Goal: Information Seeking & Learning: Learn about a topic

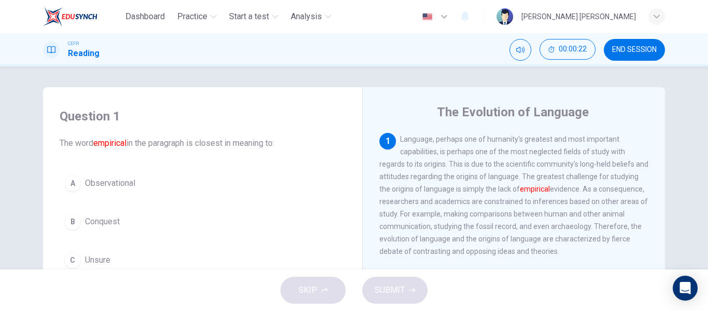
scroll to position [52, 0]
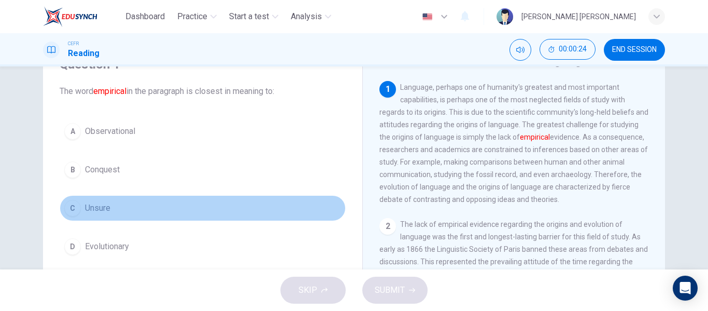
click at [72, 207] on div "C" at bounding box center [72, 208] width 17 height 17
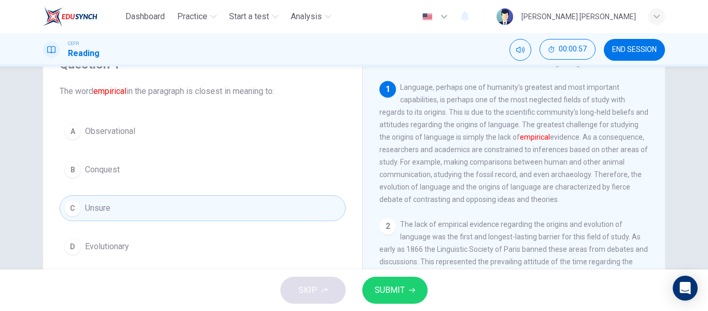
click at [107, 131] on span "Observational" at bounding box center [110, 131] width 50 height 12
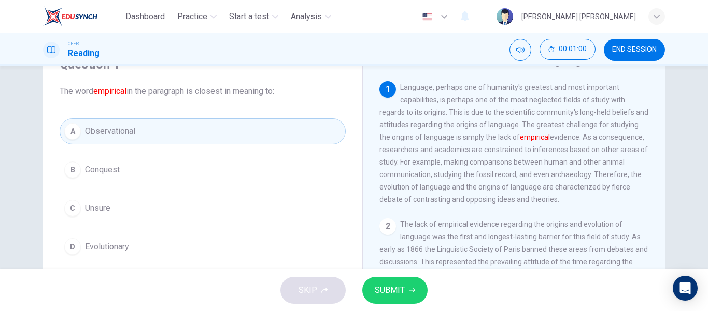
click at [398, 281] on button "SUBMIT" at bounding box center [394, 289] width 65 height 27
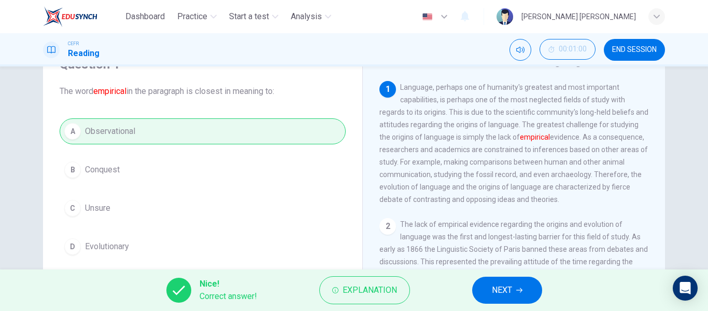
click at [508, 293] on span "NEXT" at bounding box center [502, 290] width 20 height 15
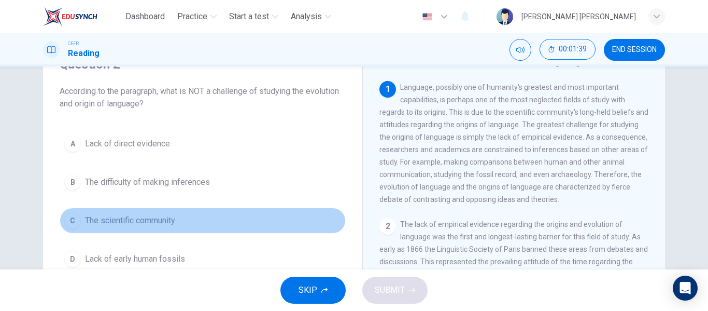
click at [170, 219] on span "The scientific community" at bounding box center [130, 220] width 90 height 12
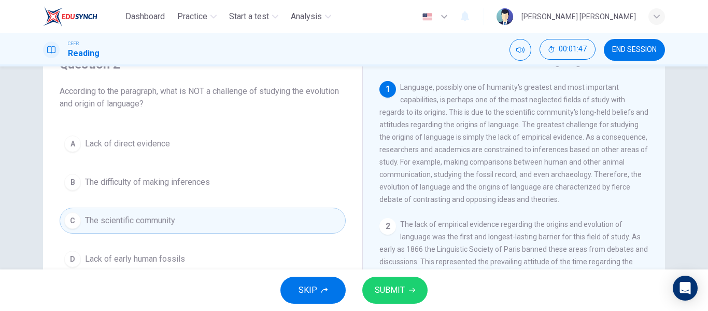
click at [391, 286] on span "SUBMIT" at bounding box center [390, 290] width 30 height 15
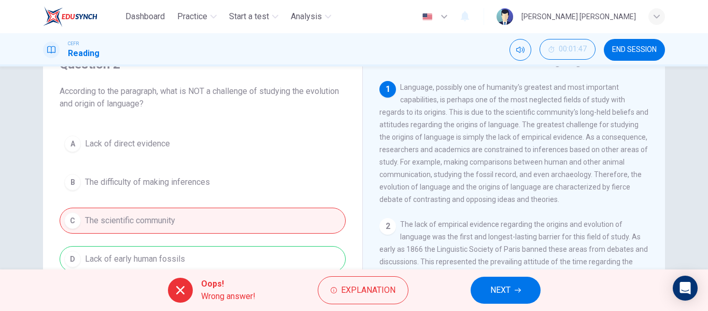
click at [482, 290] on button "NEXT" at bounding box center [506, 289] width 70 height 27
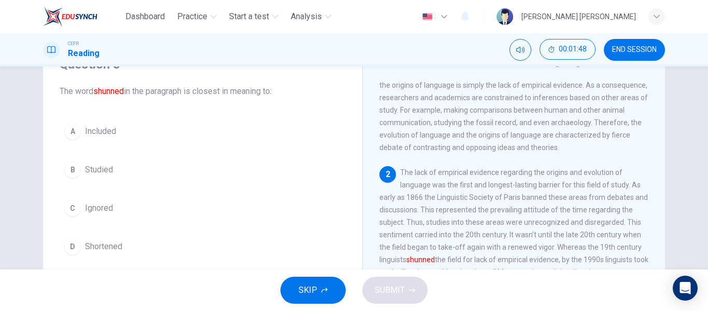
scroll to position [104, 0]
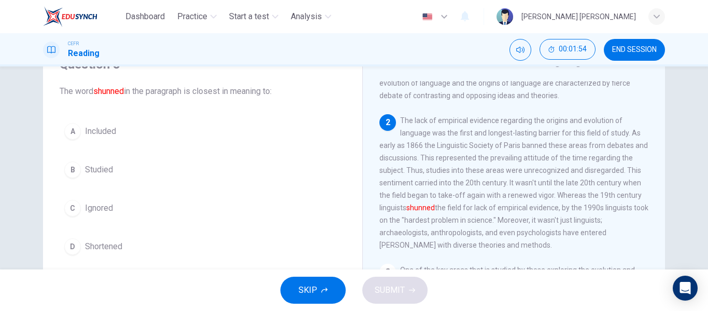
click at [100, 219] on button "C Ignored" at bounding box center [203, 208] width 286 height 26
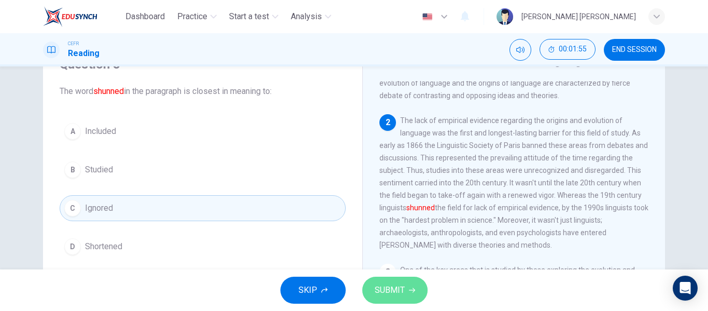
click at [392, 279] on button "SUBMIT" at bounding box center [394, 289] width 65 height 27
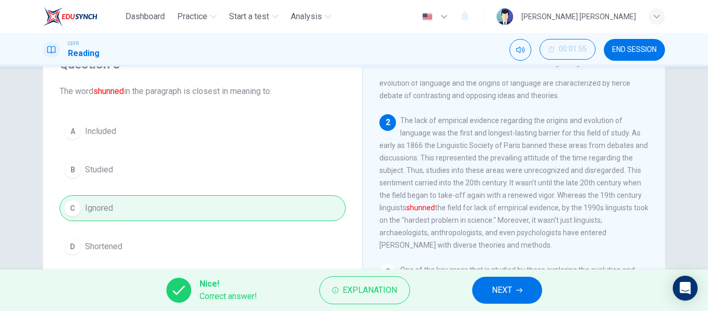
click at [495, 284] on span "NEXT" at bounding box center [502, 290] width 20 height 15
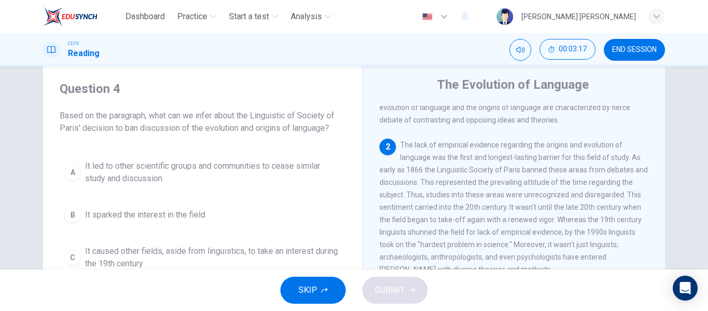
scroll to position [52, 0]
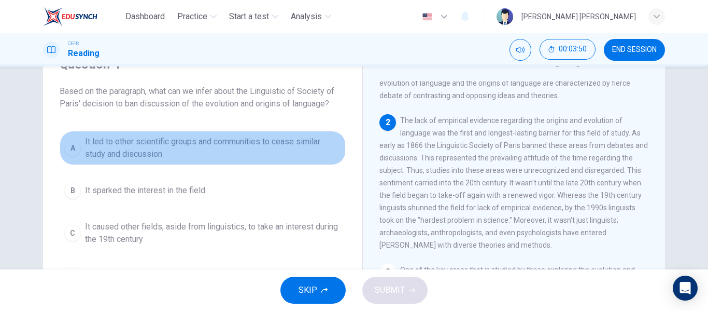
click at [109, 161] on button "A It led to other scientific groups and communities to cease similar study and …" at bounding box center [203, 148] width 286 height 34
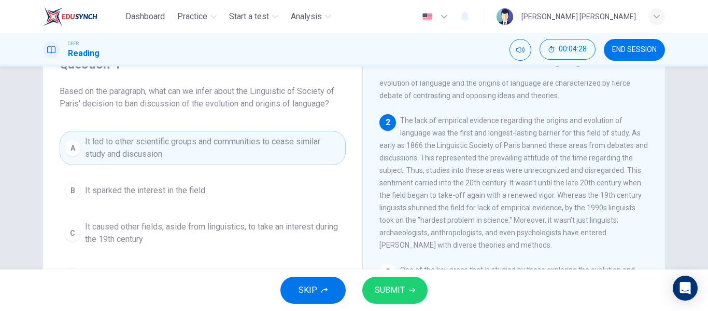
scroll to position [104, 0]
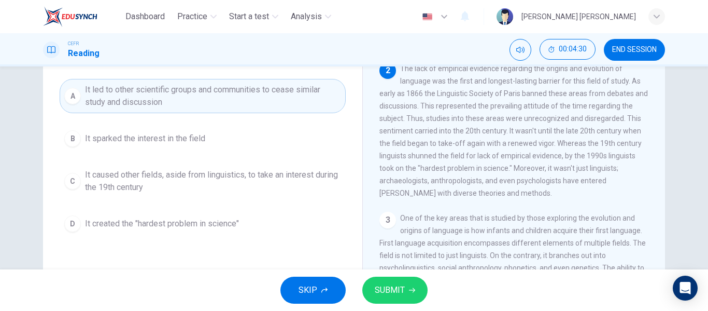
click at [175, 229] on span "It created the "hardest problem in science"" at bounding box center [162, 223] width 154 height 12
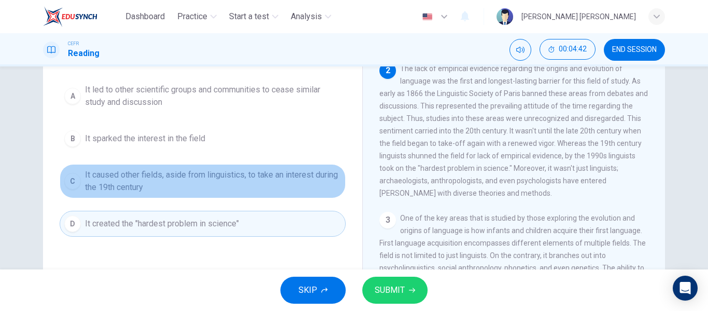
click at [236, 191] on span "It caused other fields, aside from linguistics, to take an interest during the …" at bounding box center [213, 180] width 256 height 25
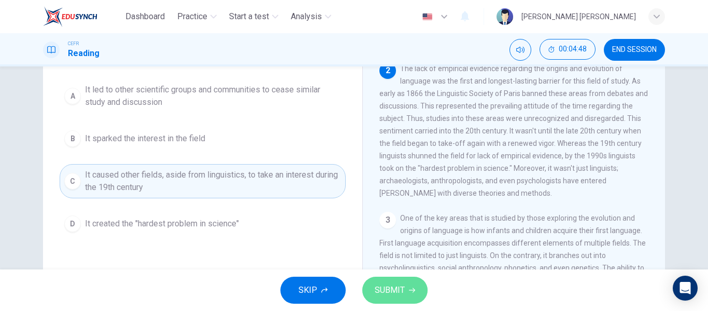
click at [390, 291] on span "SUBMIT" at bounding box center [390, 290] width 30 height 15
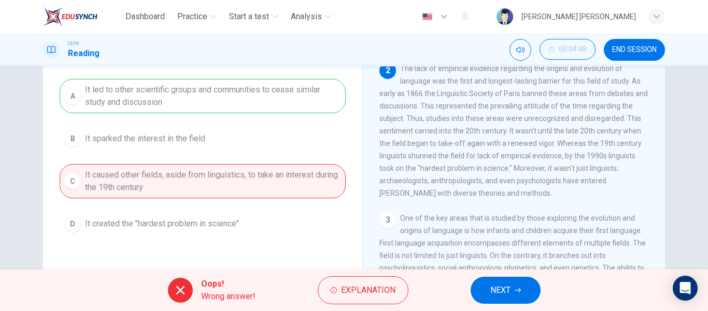
click at [474, 124] on span "The lack of empirical evidence regarding the origins and evolution of language …" at bounding box center [513, 130] width 269 height 133
click at [499, 291] on span "NEXT" at bounding box center [500, 290] width 20 height 15
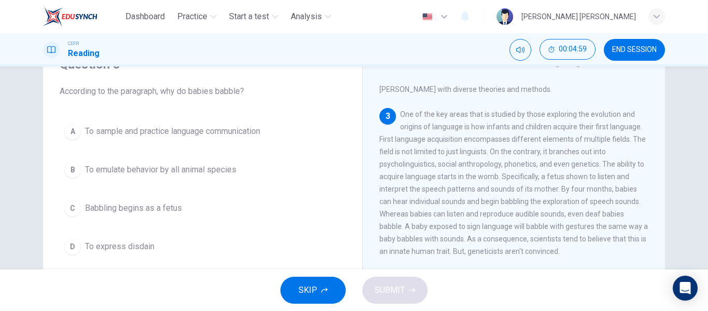
scroll to position [311, 0]
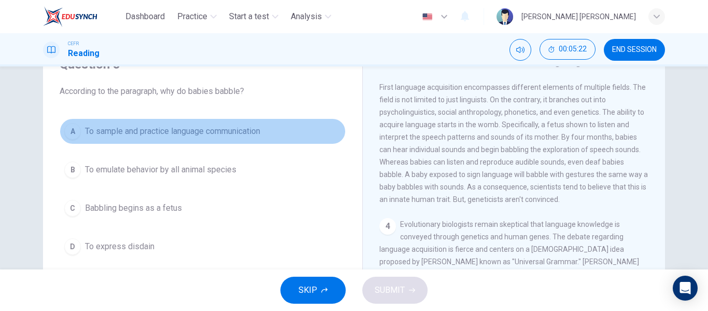
click at [133, 134] on span "To sample and practice language communication" at bounding box center [172, 131] width 175 height 12
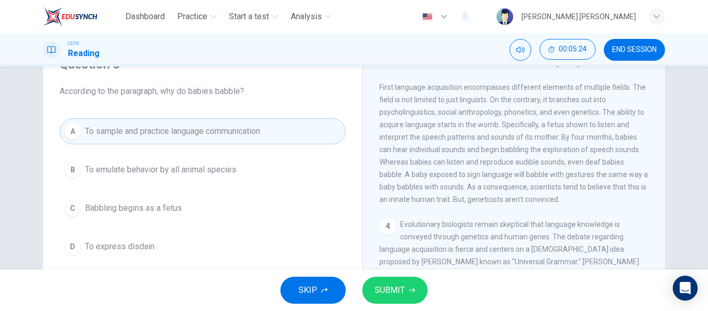
drag, startPoint x: 414, startPoint y: 275, endPoint x: 404, endPoint y: 283, distance: 12.5
click at [405, 283] on button "SUBMIT" at bounding box center [394, 289] width 65 height 27
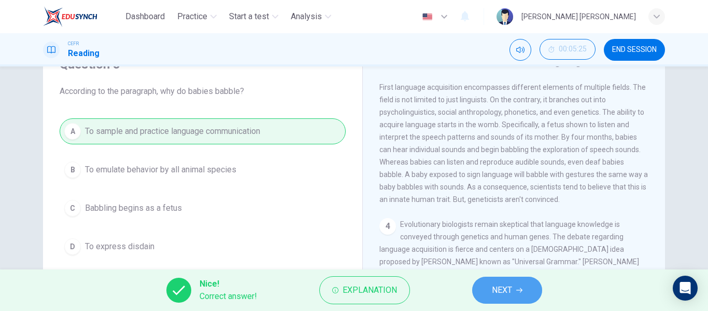
click at [490, 284] on button "NEXT" at bounding box center [507, 289] width 70 height 27
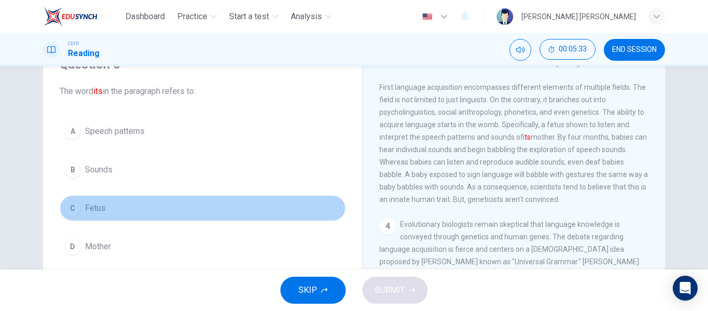
click at [93, 205] on span "Fetus" at bounding box center [95, 208] width 21 height 12
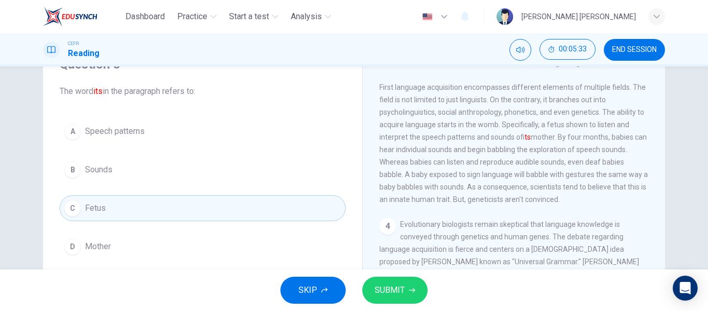
click at [412, 287] on icon "button" at bounding box center [412, 290] width 6 height 6
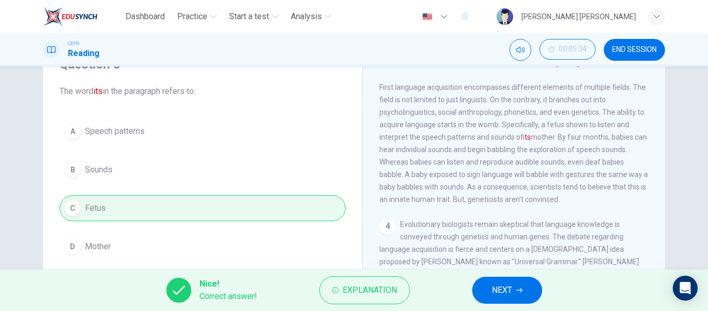
click at [505, 288] on span "NEXT" at bounding box center [502, 290] width 20 height 15
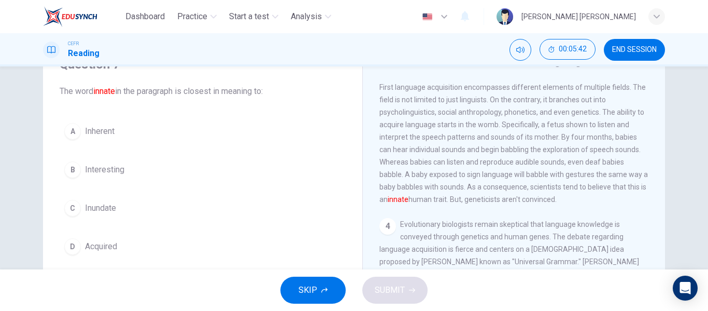
click at [86, 129] on span "Inherent" at bounding box center [100, 131] width 30 height 12
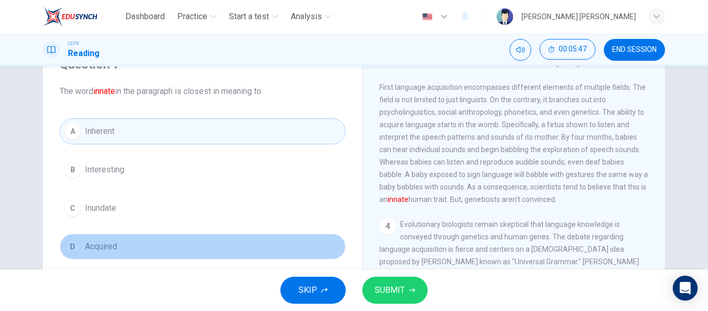
click at [77, 241] on button "D Acquired" at bounding box center [203, 246] width 286 height 26
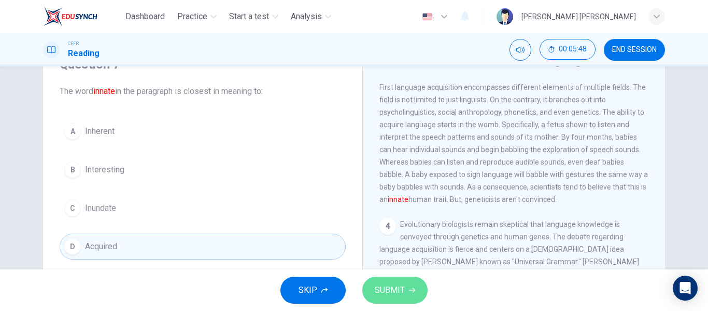
click at [413, 287] on icon "button" at bounding box center [412, 290] width 6 height 6
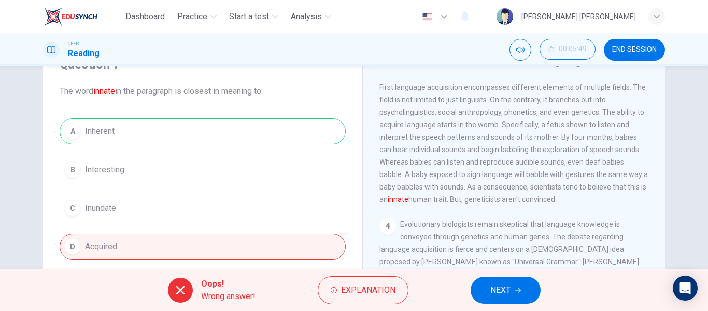
click at [480, 286] on button "NEXT" at bounding box center [506, 289] width 70 height 27
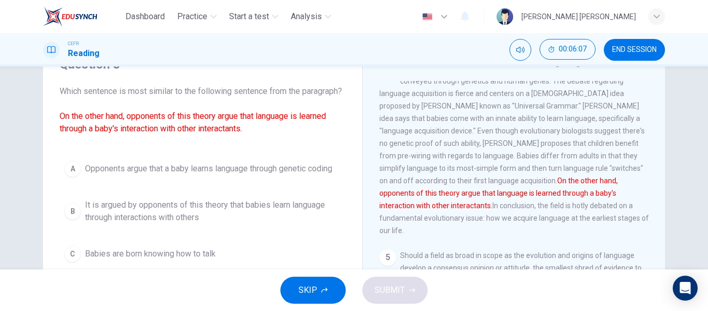
scroll to position [104, 0]
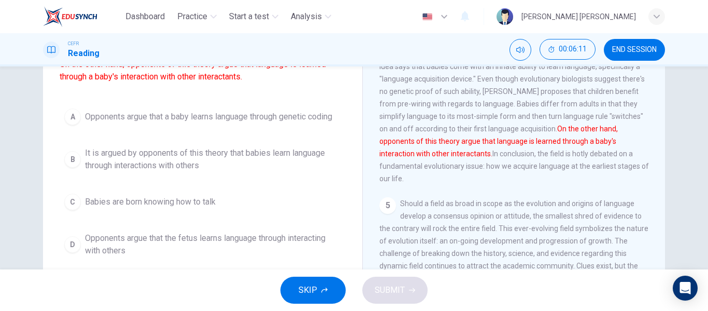
click at [174, 170] on span "It is argued by opponents of this theory that babies learn language through int…" at bounding box center [213, 159] width 256 height 25
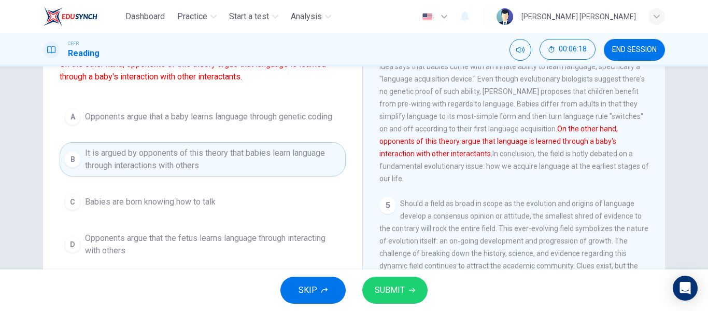
click at [373, 287] on button "SUBMIT" at bounding box center [394, 289] width 65 height 27
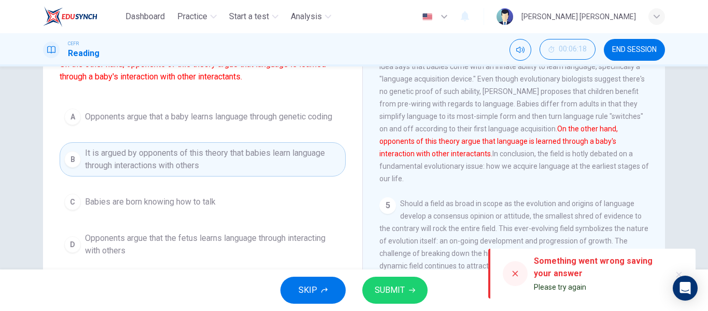
click at [382, 295] on span "SUBMIT" at bounding box center [390, 290] width 30 height 15
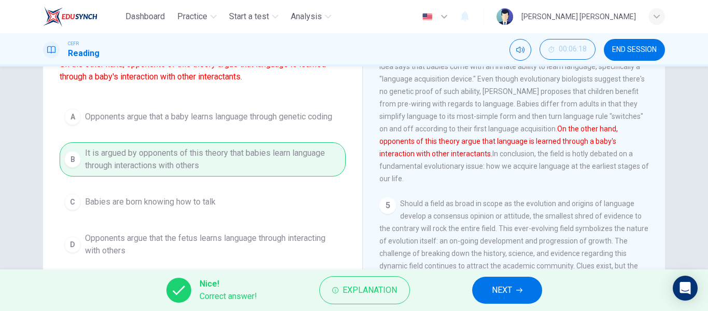
click at [500, 296] on span "NEXT" at bounding box center [502, 290] width 20 height 15
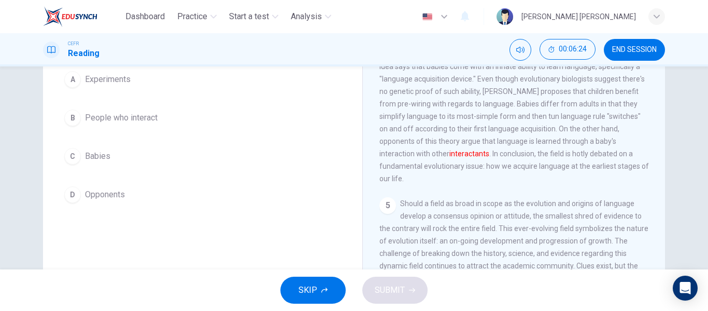
scroll to position [52, 0]
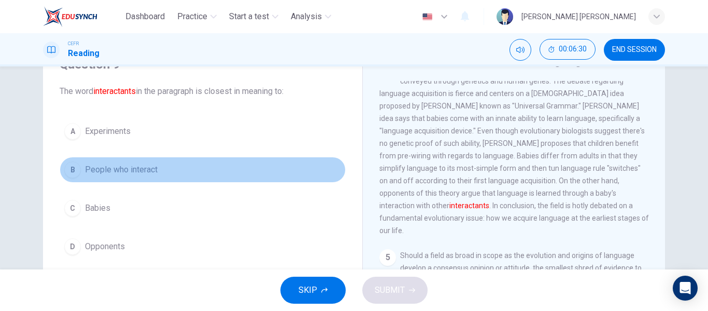
click at [139, 173] on span "People who interact" at bounding box center [121, 169] width 73 height 12
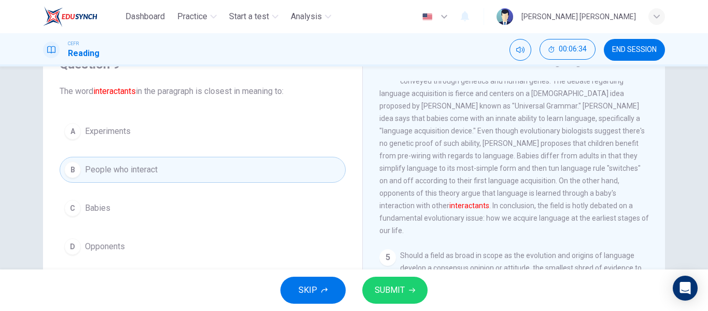
click at [386, 288] on span "SUBMIT" at bounding box center [390, 290] width 30 height 15
click at [392, 280] on button "SUBMIT" at bounding box center [394, 289] width 65 height 27
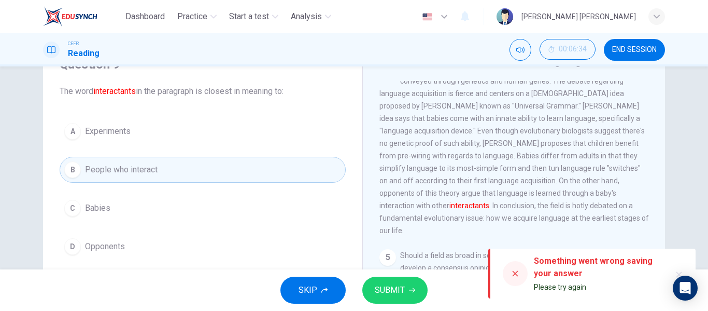
click at [400, 286] on span "SUBMIT" at bounding box center [390, 290] width 30 height 15
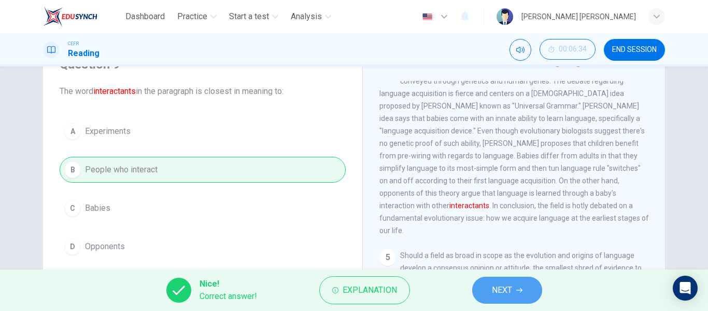
click at [512, 278] on button "NEXT" at bounding box center [507, 289] width 70 height 27
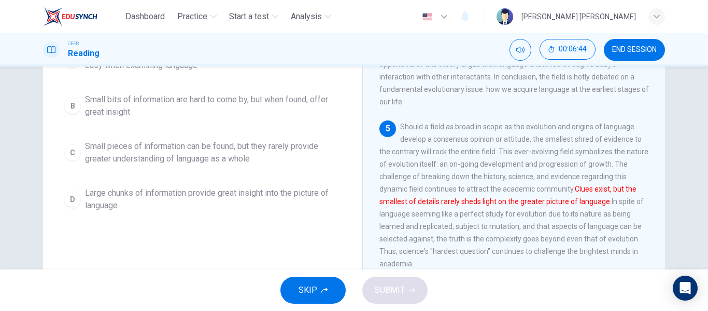
scroll to position [147, 0]
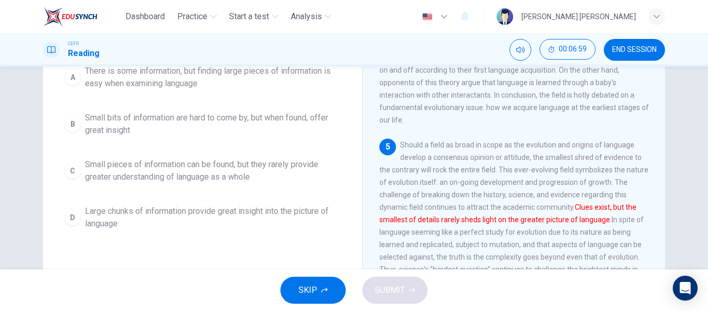
click at [130, 136] on span "Small bits of information are hard to come by, but when found, offer great insi…" at bounding box center [213, 123] width 256 height 25
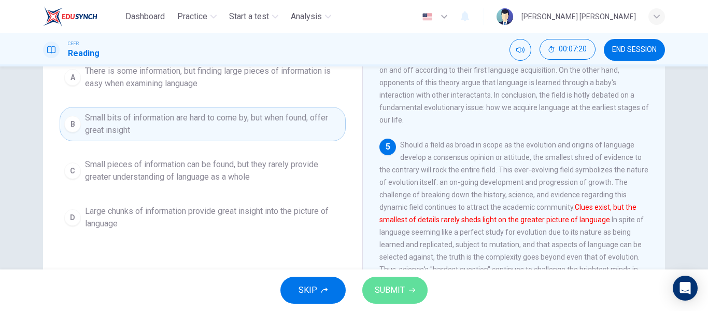
click at [402, 293] on span "SUBMIT" at bounding box center [390, 290] width 30 height 15
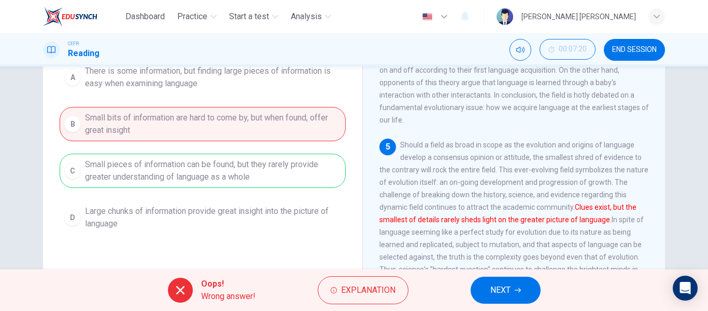
click at [498, 294] on span "NEXT" at bounding box center [500, 290] width 20 height 15
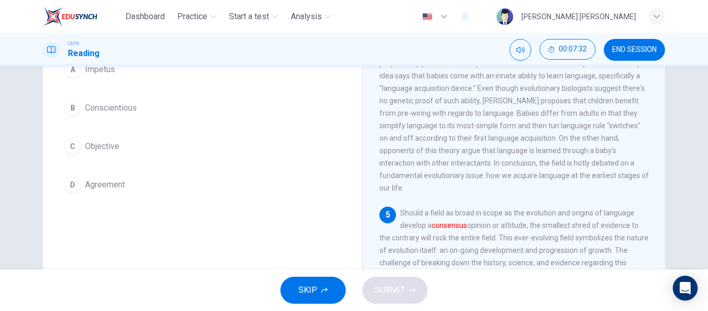
scroll to position [95, 0]
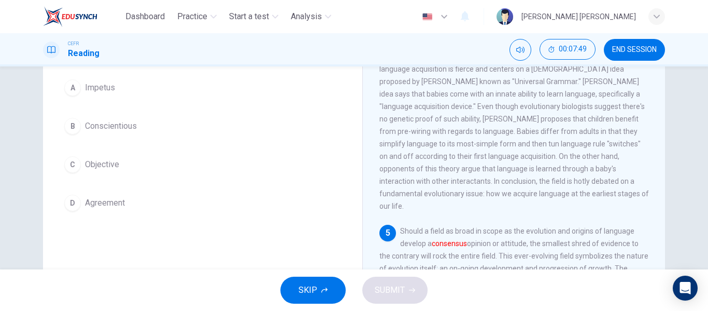
click at [157, 215] on button "D Agreement" at bounding box center [203, 203] width 286 height 26
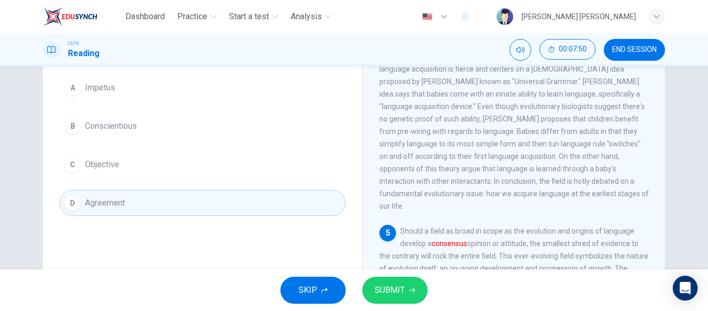
click at [399, 298] on button "SUBMIT" at bounding box center [394, 289] width 65 height 27
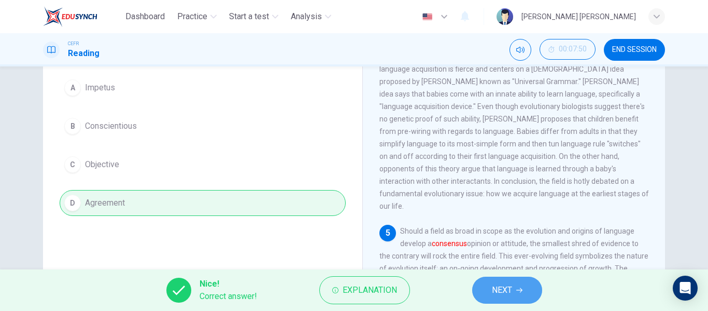
click at [522, 297] on button "NEXT" at bounding box center [507, 289] width 70 height 27
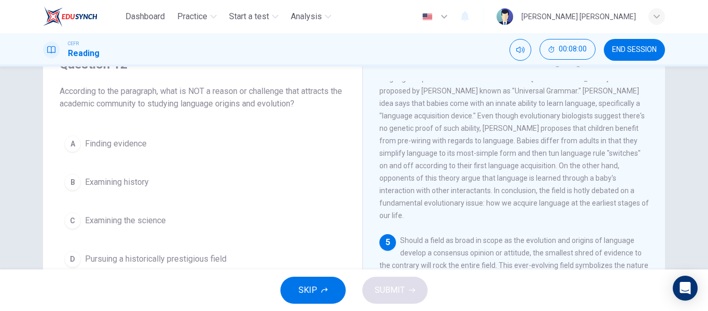
scroll to position [199, 0]
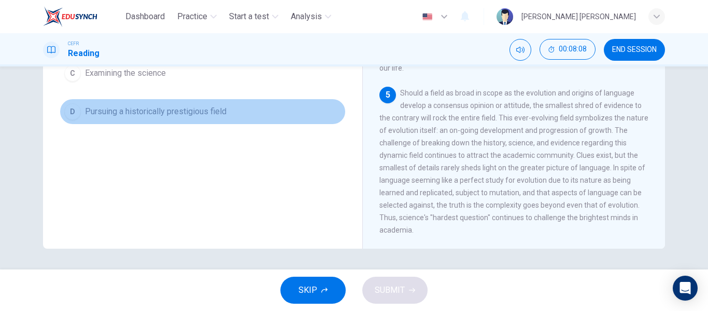
click at [215, 111] on span "Pursuing a historically prestigious field" at bounding box center [156, 111] width 142 height 12
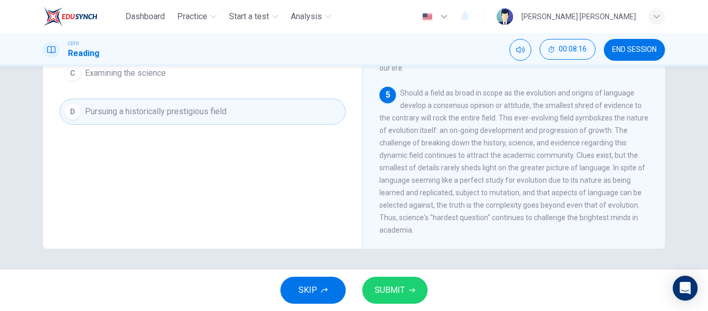
click at [421, 285] on button "SUBMIT" at bounding box center [394, 289] width 65 height 27
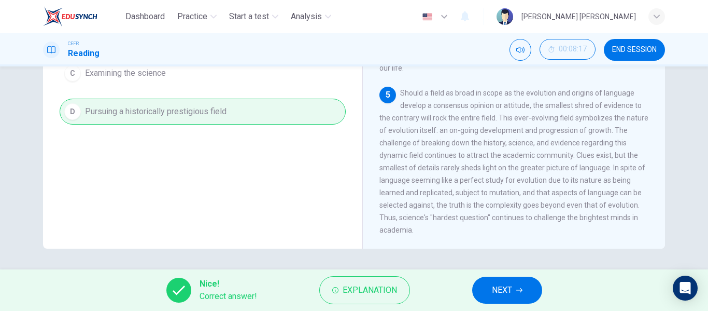
click at [496, 293] on span "NEXT" at bounding box center [502, 290] width 20 height 15
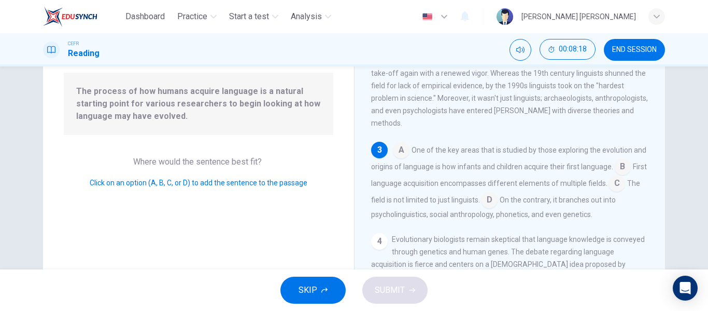
scroll to position [95, 0]
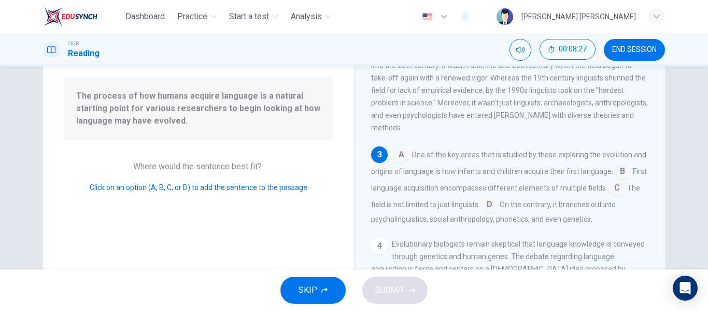
click at [397, 164] on input at bounding box center [401, 155] width 17 height 17
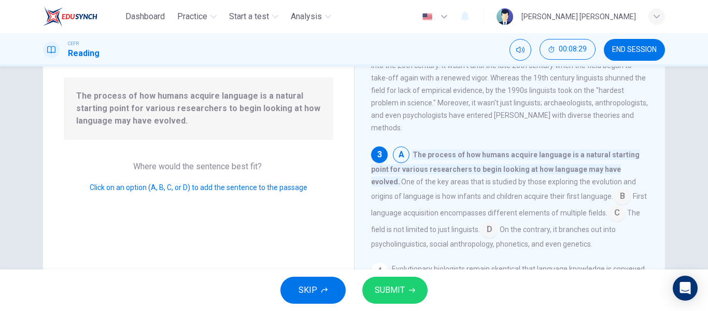
click at [420, 285] on button "SUBMIT" at bounding box center [394, 289] width 65 height 27
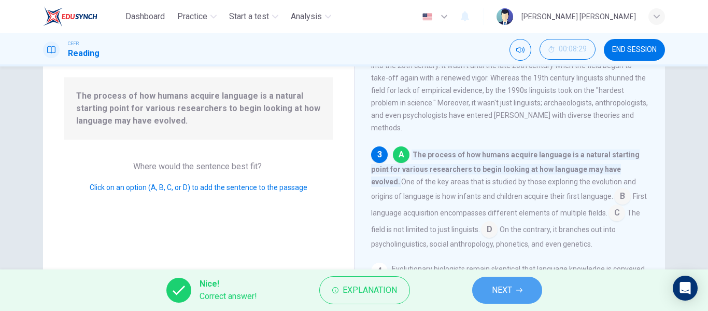
click at [502, 284] on span "NEXT" at bounding box center [502, 290] width 20 height 15
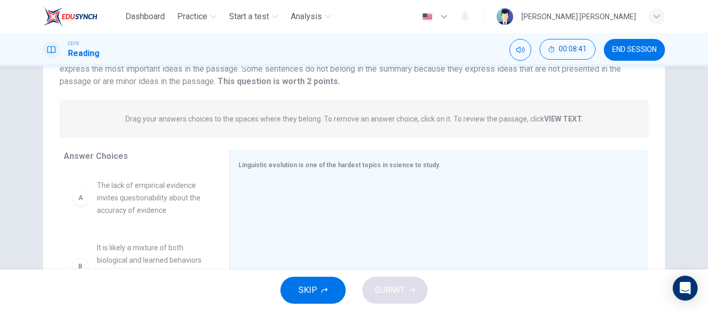
scroll to position [52, 0]
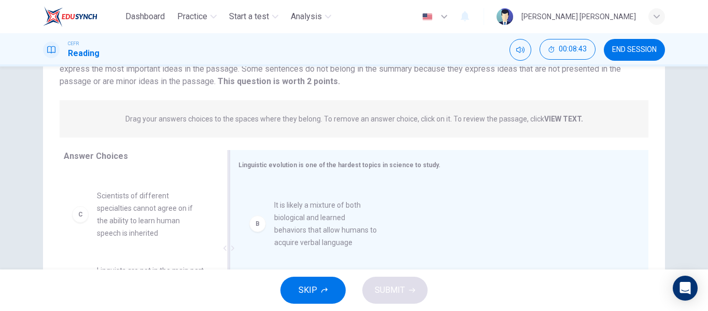
drag, startPoint x: 138, startPoint y: 227, endPoint x: 329, endPoint y: 232, distance: 190.3
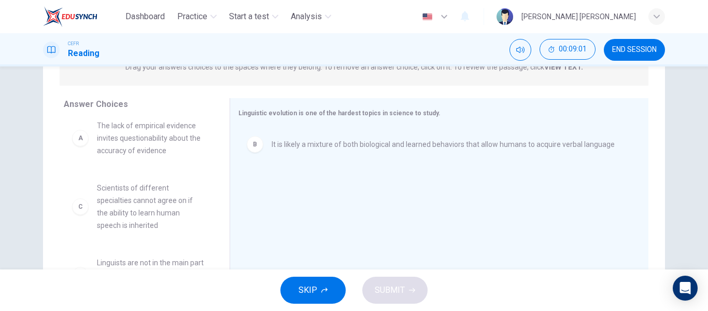
scroll to position [0, 0]
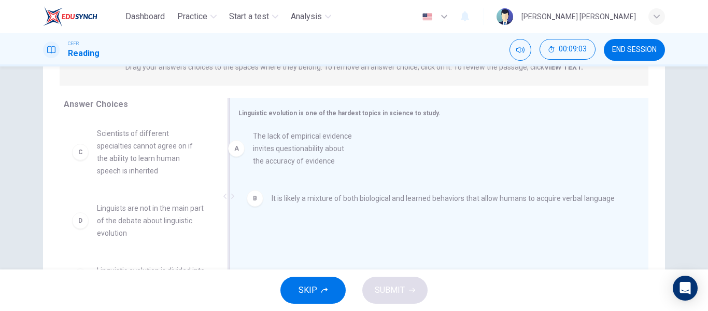
drag, startPoint x: 148, startPoint y: 165, endPoint x: 312, endPoint y: 168, distance: 163.3
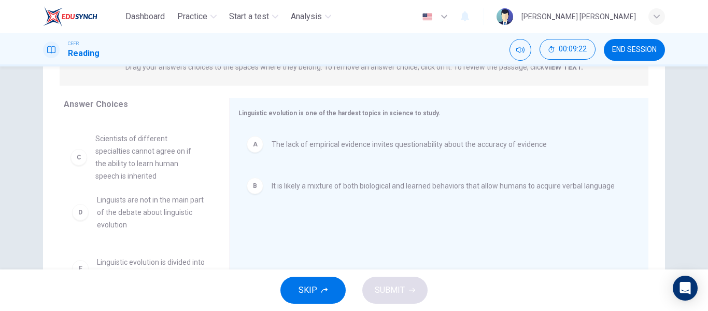
drag, startPoint x: 151, startPoint y: 169, endPoint x: 154, endPoint y: 174, distance: 6.3
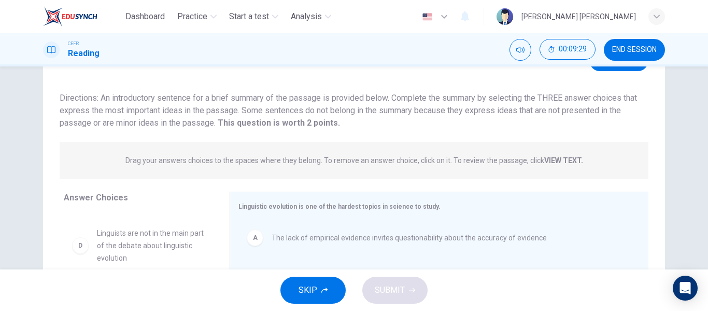
scroll to position [44, 0]
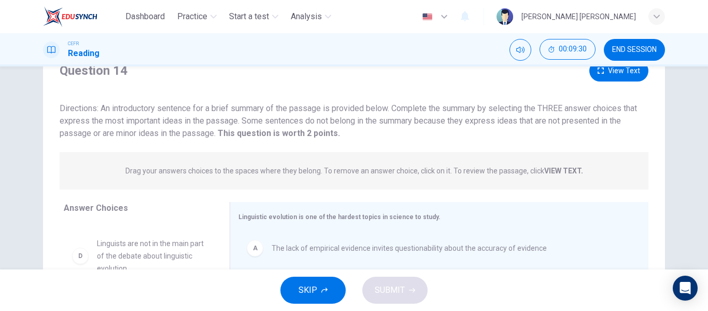
click at [606, 72] on button "View Text" at bounding box center [618, 70] width 59 height 21
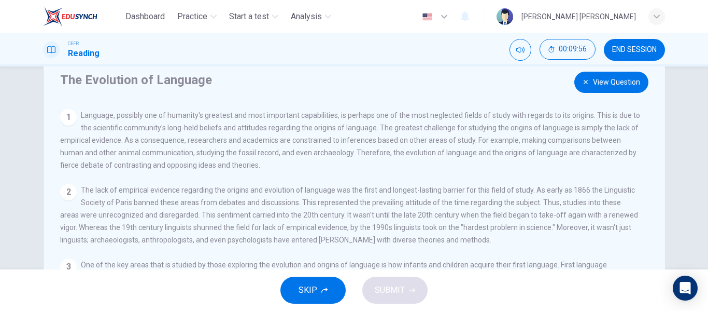
scroll to position [0, 0]
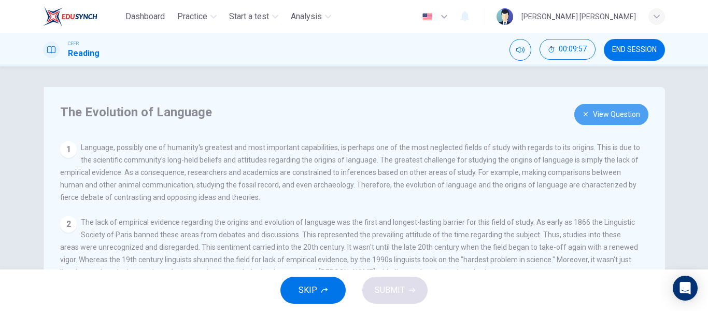
click at [627, 115] on button "View Question" at bounding box center [611, 114] width 74 height 21
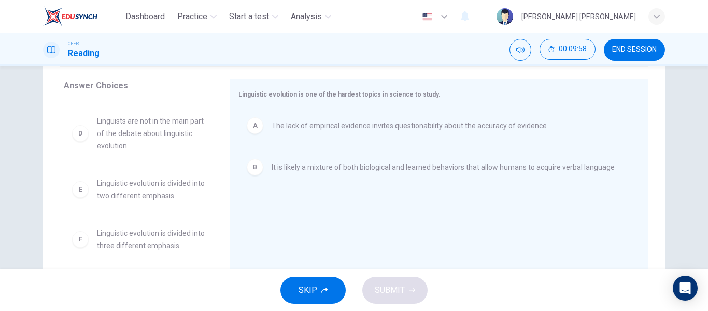
scroll to position [199, 0]
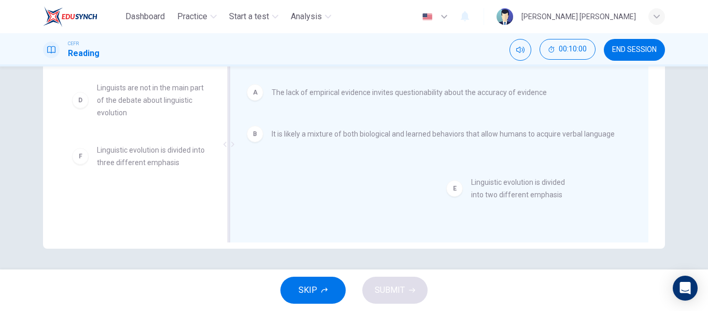
drag, startPoint x: 163, startPoint y: 160, endPoint x: 544, endPoint y: 190, distance: 382.7
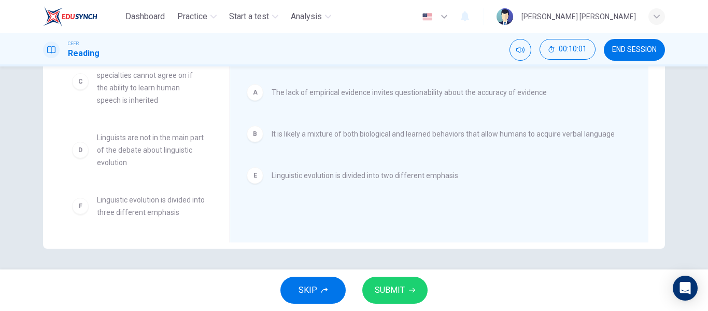
scroll to position [19, 0]
click at [375, 292] on span "SUBMIT" at bounding box center [390, 290] width 30 height 15
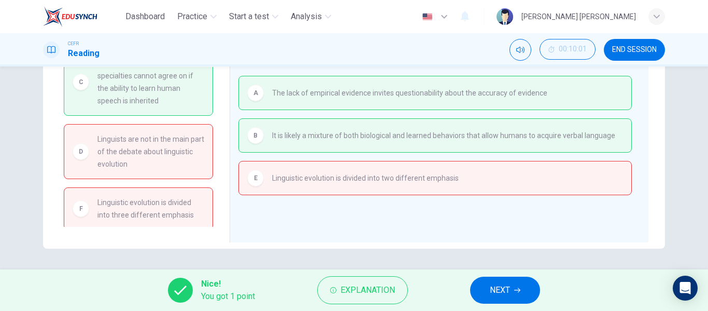
click at [533, 289] on button "NEXT" at bounding box center [505, 289] width 70 height 27
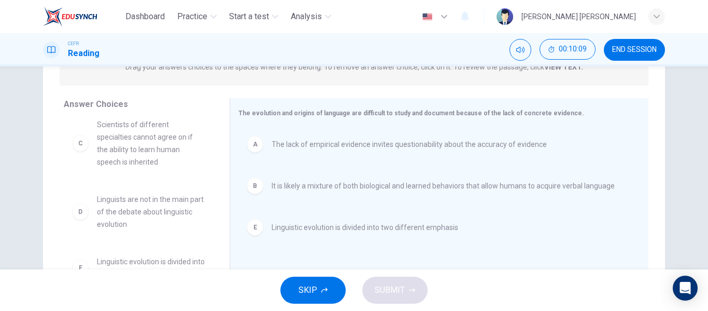
scroll to position [0, 0]
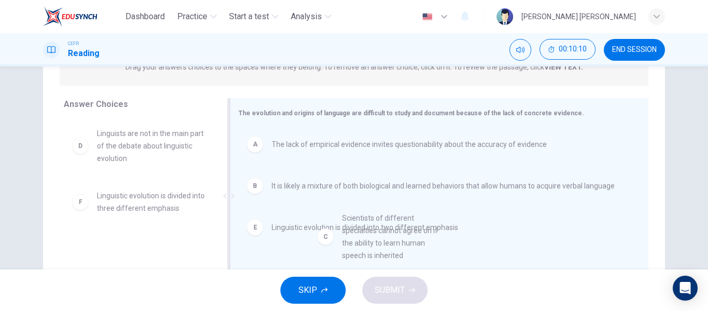
drag, startPoint x: 141, startPoint y: 153, endPoint x: 396, endPoint y: 240, distance: 269.4
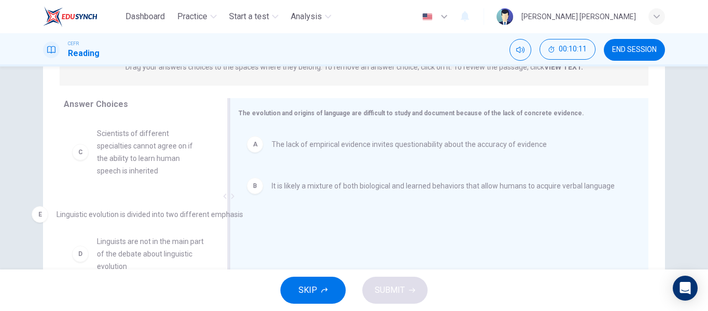
drag, startPoint x: 334, startPoint y: 233, endPoint x: 78, endPoint y: 215, distance: 256.7
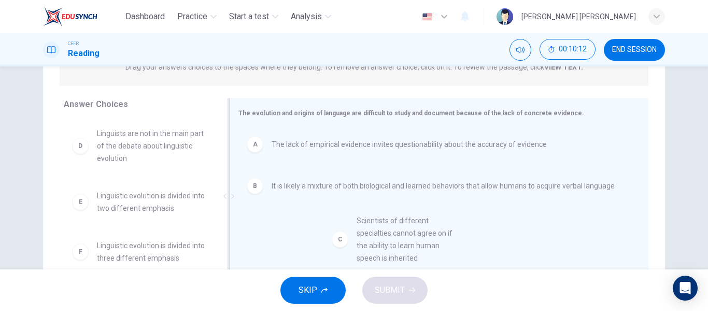
drag, startPoint x: 112, startPoint y: 153, endPoint x: 383, endPoint y: 244, distance: 285.7
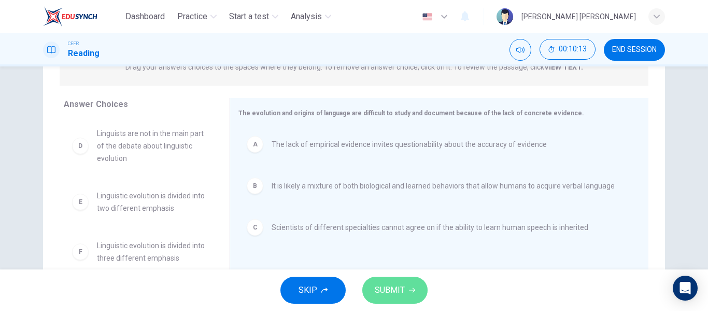
click at [389, 290] on span "SUBMIT" at bounding box center [390, 290] width 30 height 15
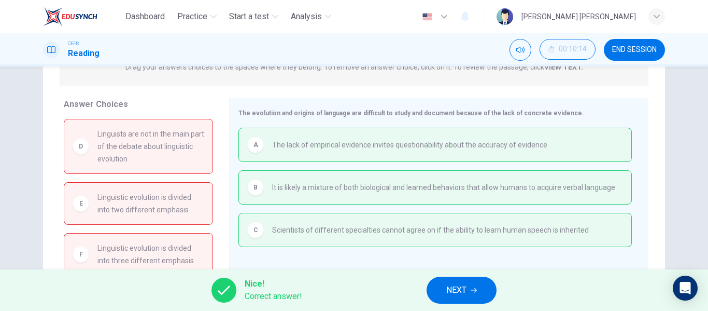
click at [468, 291] on button "NEXT" at bounding box center [462, 289] width 70 height 27
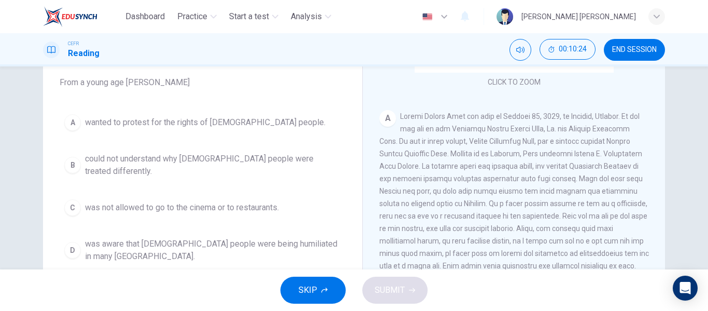
scroll to position [104, 0]
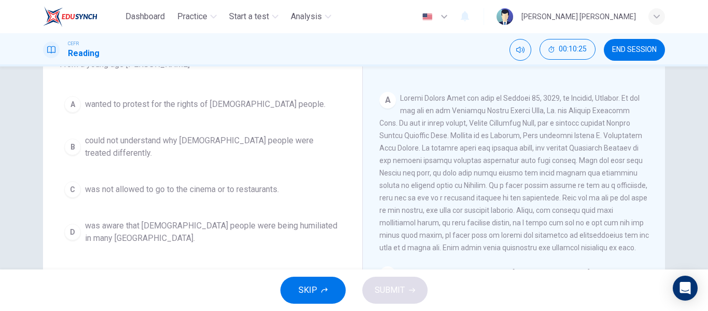
click at [182, 186] on span "was not allowed to go to the cinema or to restaurants." at bounding box center [182, 189] width 194 height 12
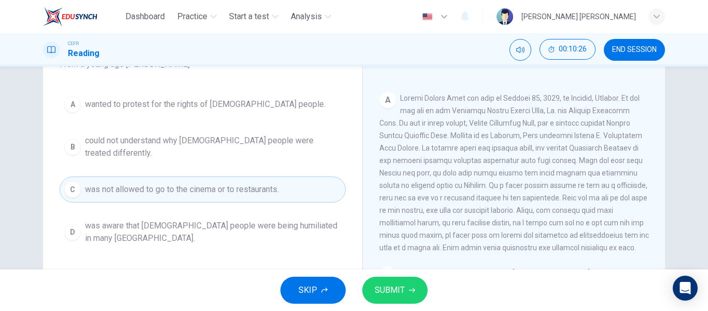
click at [178, 224] on span "was aware that [DEMOGRAPHIC_DATA] people were being humiliated in many [GEOGRAP…" at bounding box center [213, 231] width 256 height 25
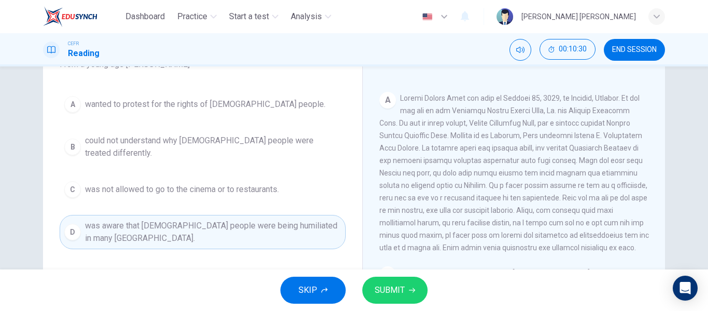
click at [401, 283] on span "SUBMIT" at bounding box center [390, 290] width 30 height 15
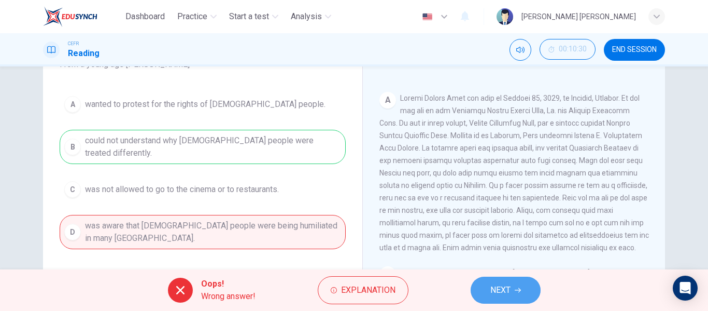
click at [474, 287] on button "NEXT" at bounding box center [506, 289] width 70 height 27
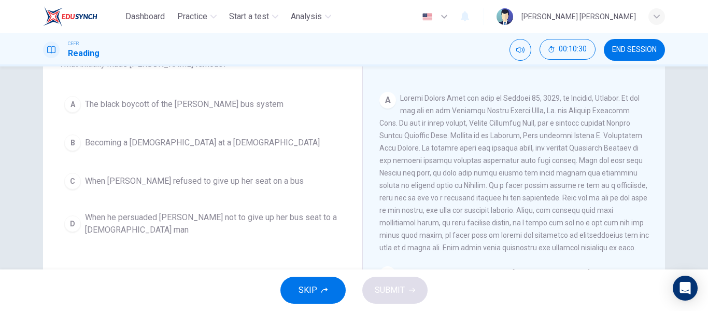
scroll to position [52, 0]
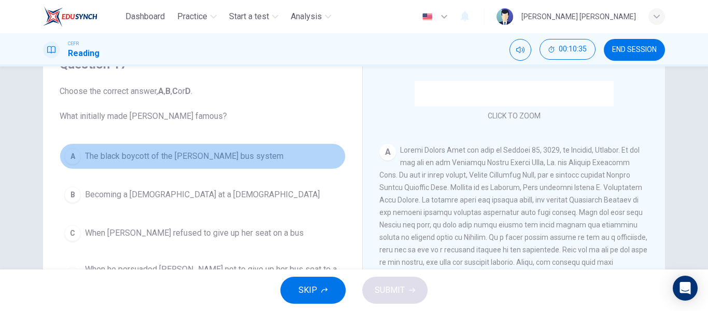
click at [210, 160] on span "The black boycott of the [PERSON_NAME] bus system" at bounding box center [184, 156] width 199 height 12
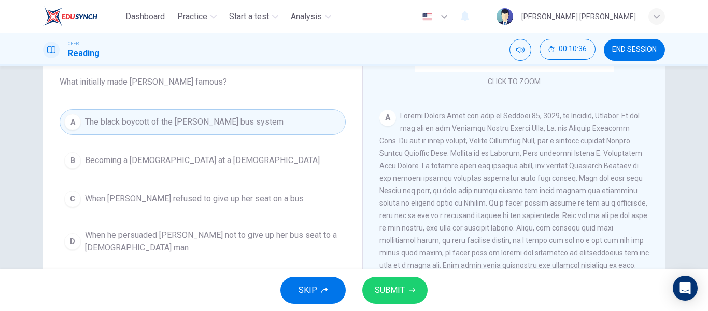
scroll to position [104, 0]
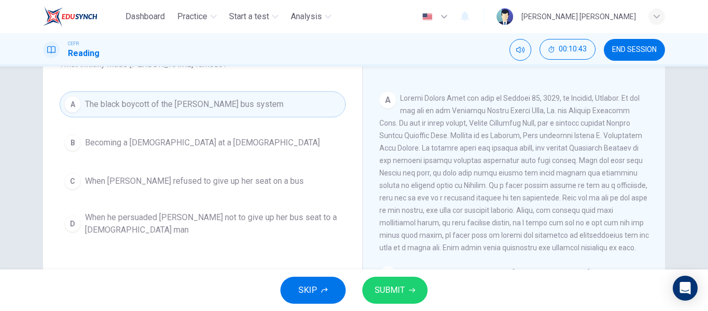
click at [253, 222] on span "When he persuaded [PERSON_NAME] not to give up her bus seat to a [DEMOGRAPHIC_D…" at bounding box center [213, 223] width 256 height 25
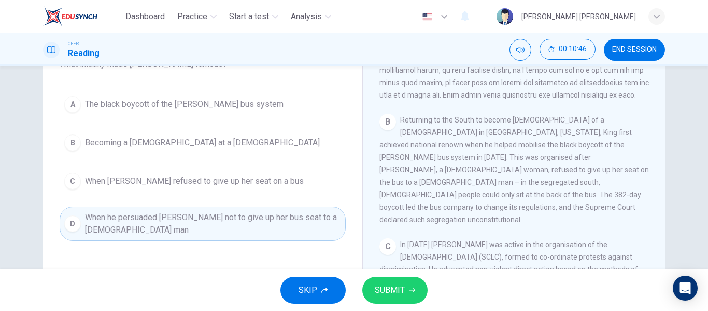
scroll to position [311, 0]
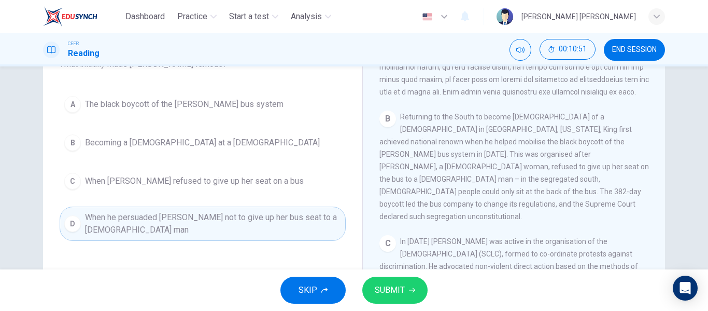
click at [159, 109] on span "The black boycott of the [PERSON_NAME] bus system" at bounding box center [184, 104] width 199 height 12
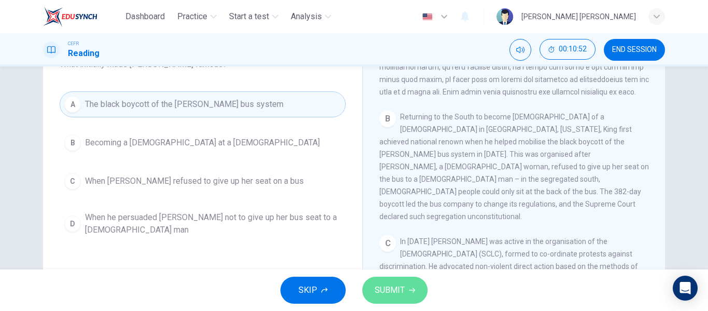
click at [397, 282] on button "SUBMIT" at bounding box center [394, 289] width 65 height 27
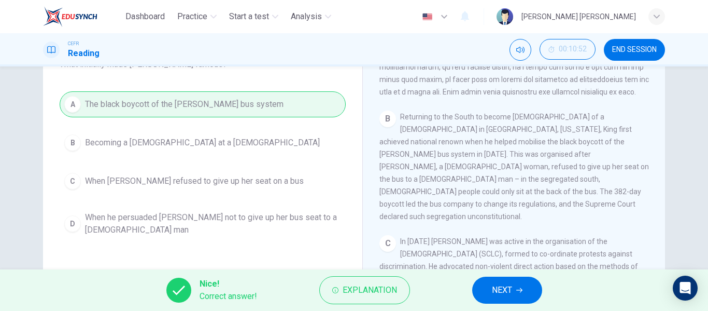
click at [503, 285] on span "NEXT" at bounding box center [502, 290] width 20 height 15
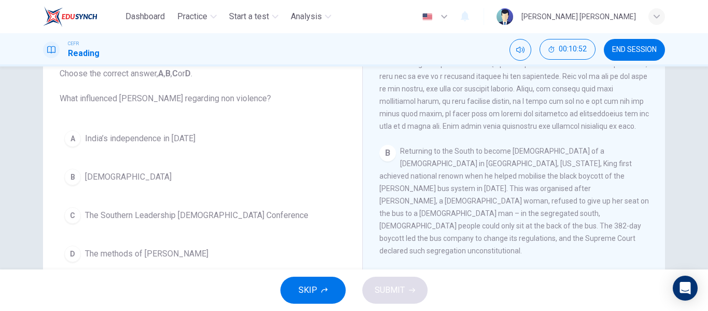
scroll to position [52, 0]
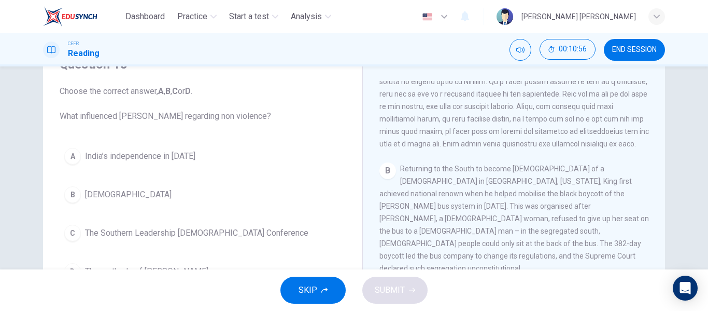
click at [122, 161] on span "India’s independence in [DATE]" at bounding box center [140, 156] width 110 height 12
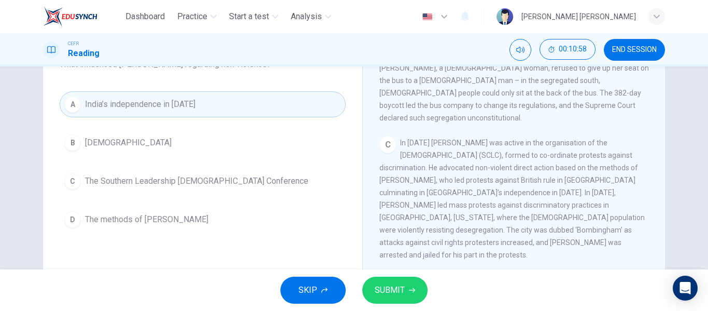
scroll to position [415, 0]
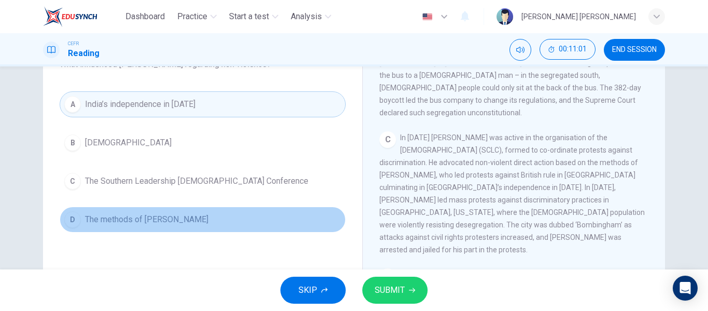
click at [155, 212] on button "D The methods of [PERSON_NAME]" at bounding box center [203, 219] width 286 height 26
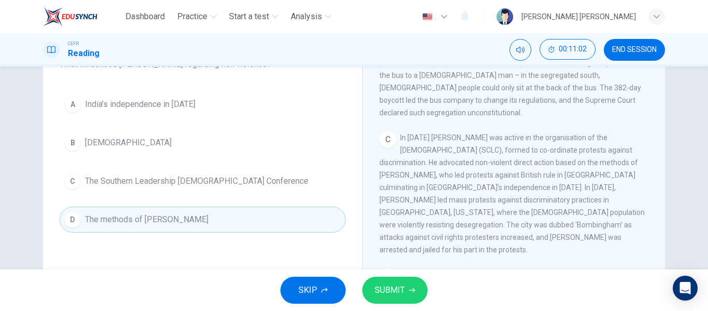
click at [404, 287] on button "SUBMIT" at bounding box center [394, 289] width 65 height 27
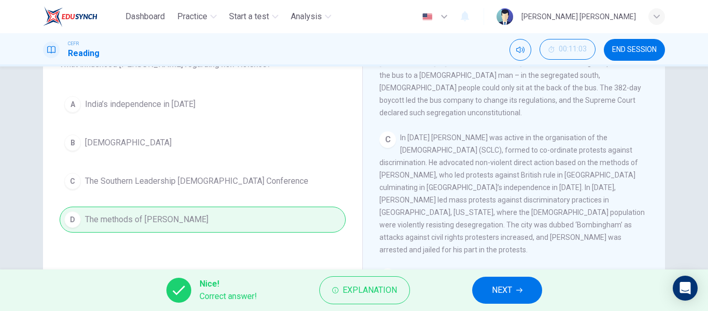
click at [492, 287] on span "NEXT" at bounding box center [502, 290] width 20 height 15
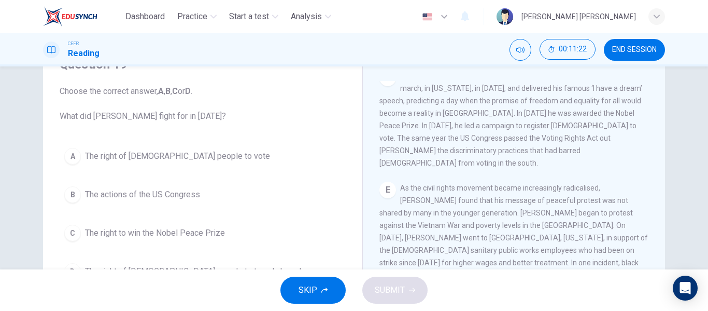
scroll to position [104, 0]
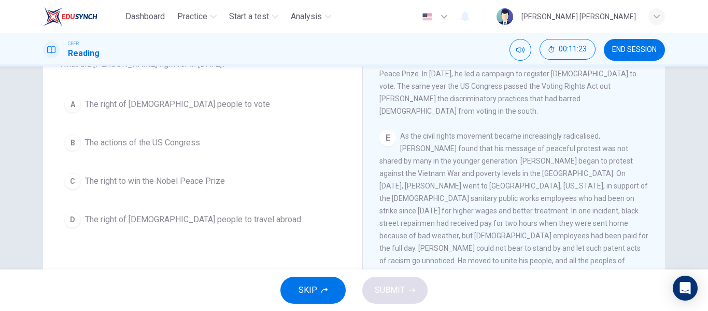
click at [151, 108] on span "The right of [DEMOGRAPHIC_DATA] people to vote" at bounding box center [177, 104] width 185 height 12
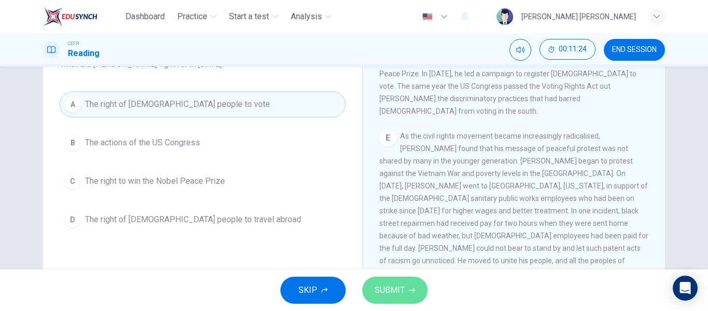
click at [382, 289] on span "SUBMIT" at bounding box center [390, 290] width 30 height 15
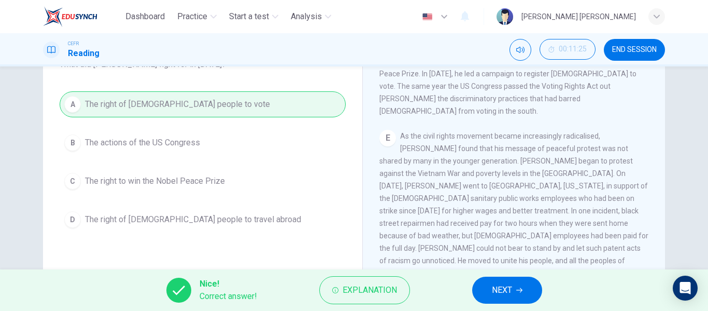
click at [476, 277] on div "Nice! Correct answer! Explanation NEXT" at bounding box center [354, 289] width 708 height 41
click at [483, 281] on button "NEXT" at bounding box center [507, 289] width 70 height 27
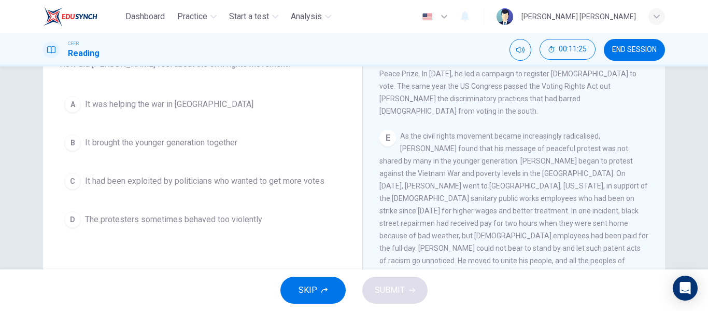
scroll to position [52, 0]
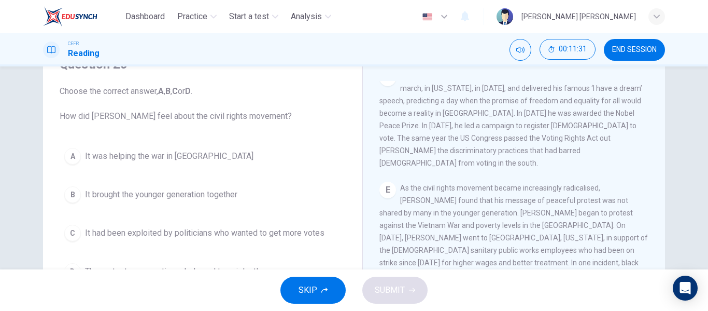
click at [235, 238] on span "It had been exploited by politicians who wanted to get more votes" at bounding box center [205, 233] width 240 height 12
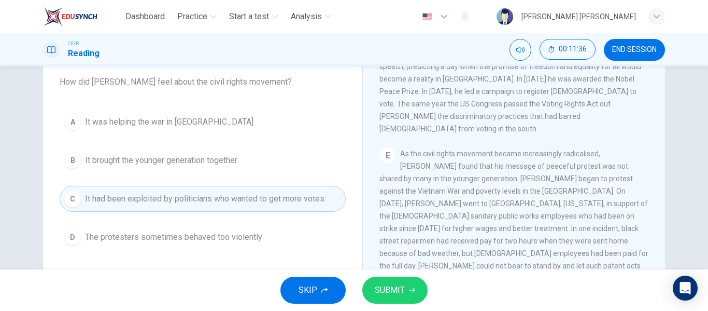
scroll to position [104, 0]
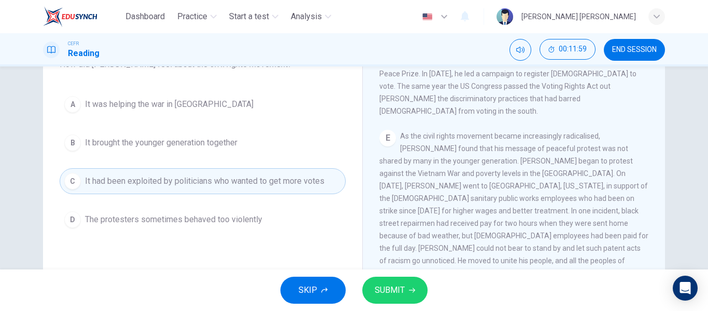
click at [111, 105] on span "It was helping the war in [GEOGRAPHIC_DATA]" at bounding box center [169, 104] width 168 height 12
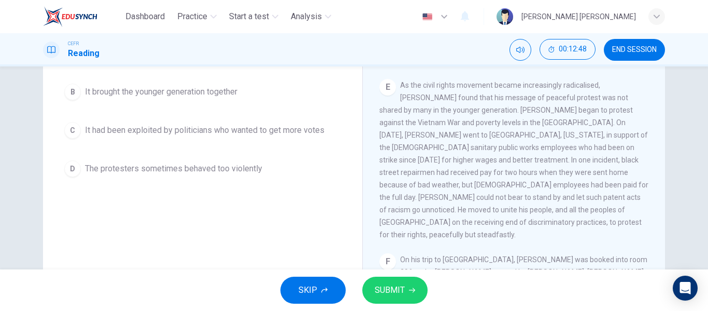
scroll to position [156, 0]
click at [399, 284] on span "SUBMIT" at bounding box center [390, 290] width 30 height 15
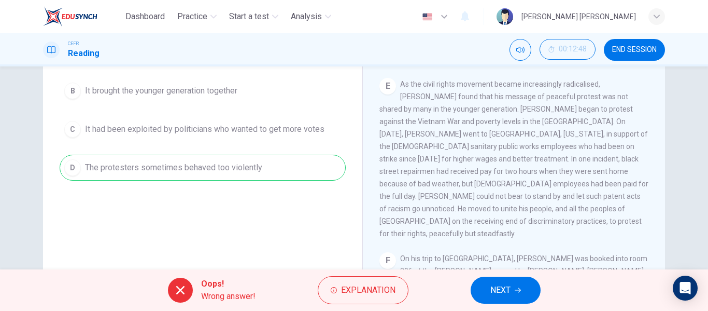
scroll to position [104, 0]
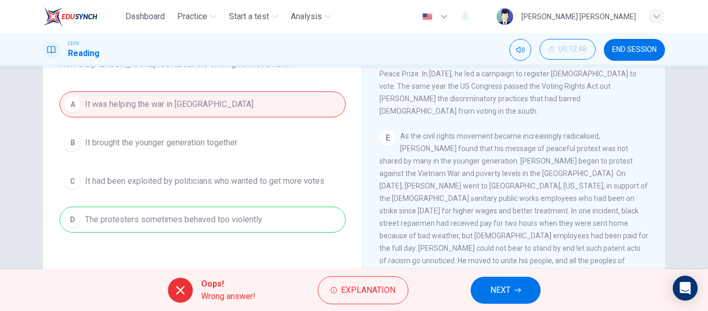
click at [488, 288] on button "NEXT" at bounding box center [506, 289] width 70 height 27
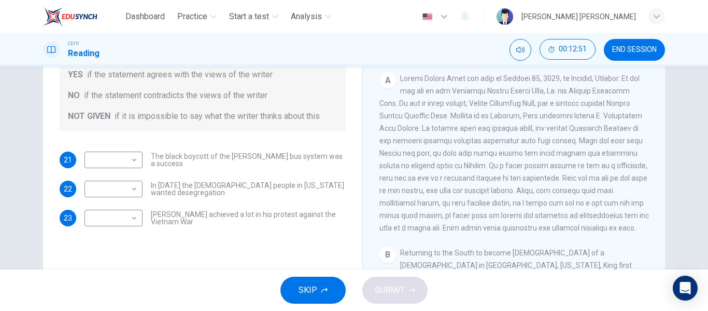
scroll to position [156, 0]
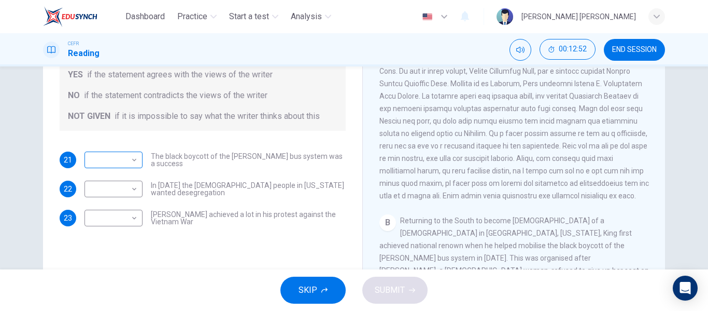
click at [121, 161] on body "Dashboard Practice Start a test Analysis English en ​ [PERSON_NAME] [PERSON_NAM…" at bounding box center [354, 155] width 708 height 311
click at [128, 176] on li "YES" at bounding box center [111, 176] width 58 height 17
type input "YES"
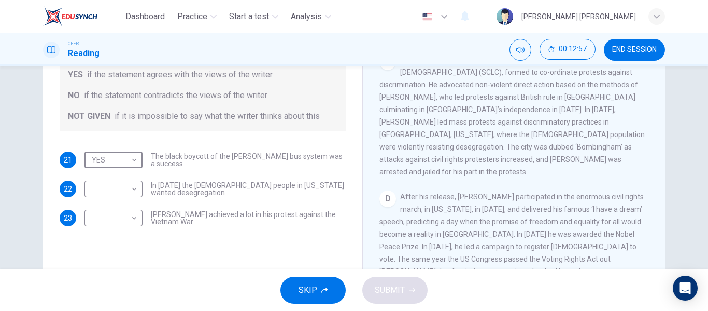
scroll to position [467, 0]
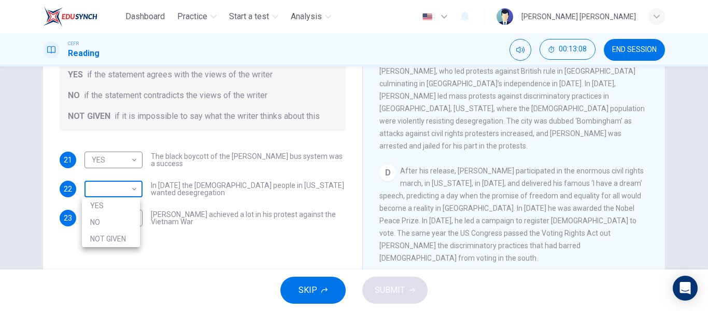
click at [107, 187] on body "Dashboard Practice Start a test Analysis English en ​ [PERSON_NAME] [PERSON_NAM…" at bounding box center [354, 155] width 708 height 311
click at [116, 239] on li "NOT GIVEN" at bounding box center [111, 238] width 58 height 17
type input "NOT GIVEN"
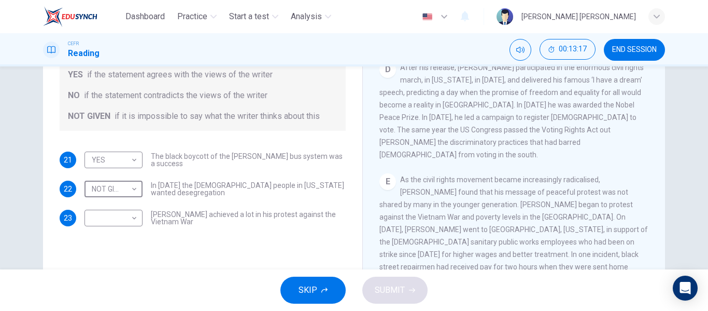
scroll to position [570, 0]
click at [123, 221] on body "Dashboard Practice Start a test Analysis English en ​ [PERSON_NAME] [PERSON_NAM…" at bounding box center [354, 155] width 708 height 311
click at [129, 263] on li "NOT GIVEN" at bounding box center [111, 267] width 58 height 17
type input "NOT GIVEN"
click at [407, 285] on button "SUBMIT" at bounding box center [394, 289] width 65 height 27
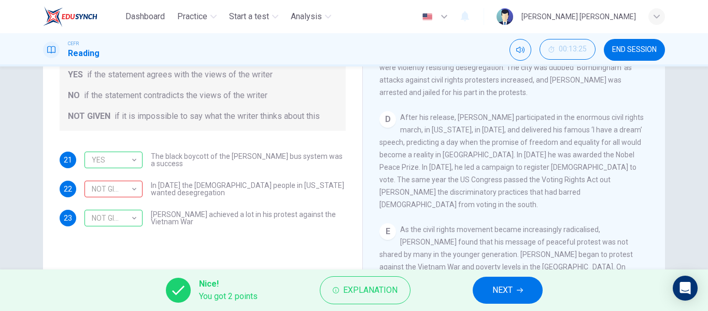
scroll to position [518, 0]
click at [493, 300] on button "NEXT" at bounding box center [508, 289] width 70 height 27
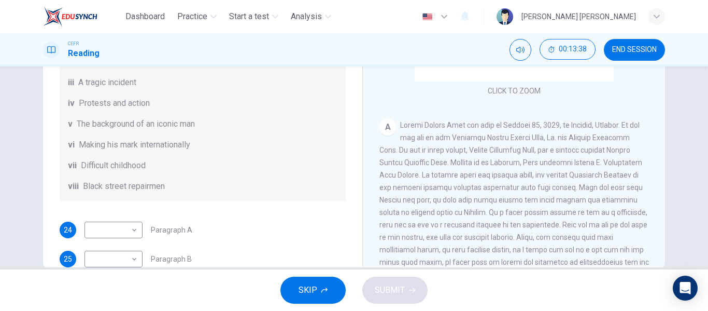
scroll to position [52, 0]
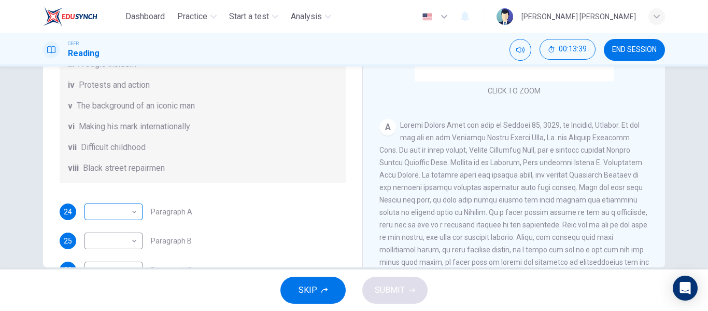
click at [130, 213] on body "Dashboard Practice Start a test Analysis English en ​ [PERSON_NAME] [PERSON_NAM…" at bounding box center [354, 155] width 708 height 311
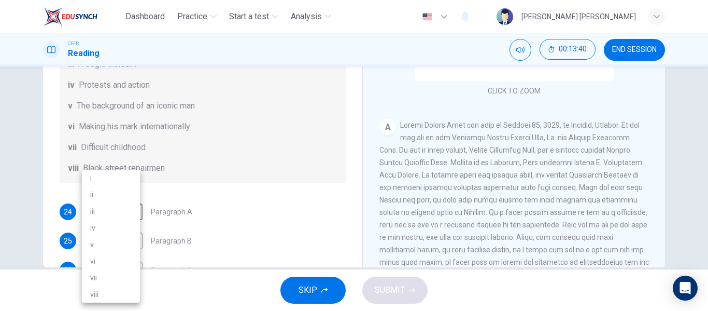
click at [123, 272] on li "vii" at bounding box center [111, 277] width 58 height 17
type input "vii"
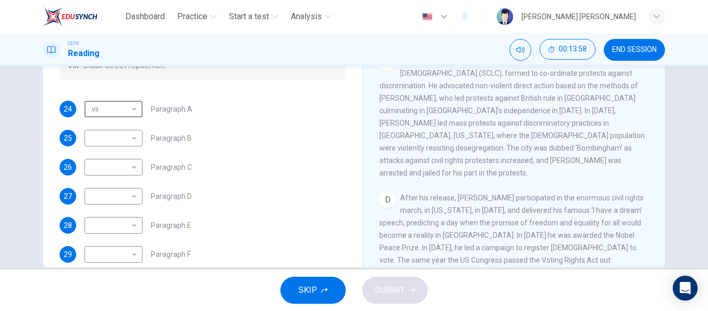
scroll to position [156, 0]
click at [126, 209] on body "Dashboard Practice Start a test Analysis English en ​ [PERSON_NAME] [PERSON_NAM…" at bounding box center [354, 155] width 708 height 311
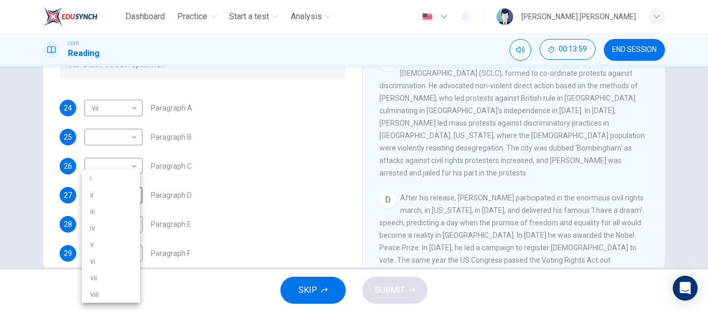
click at [119, 178] on li "i" at bounding box center [111, 178] width 58 height 17
type input "i"
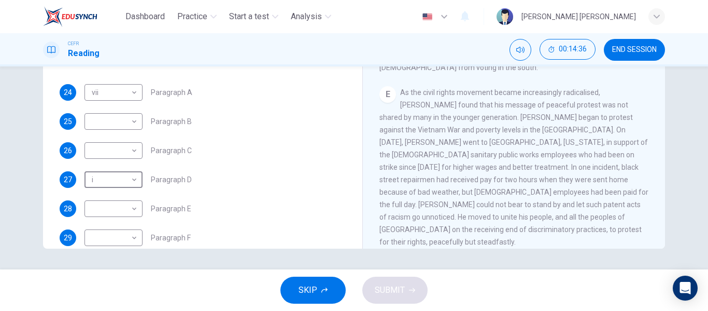
scroll to position [183, 0]
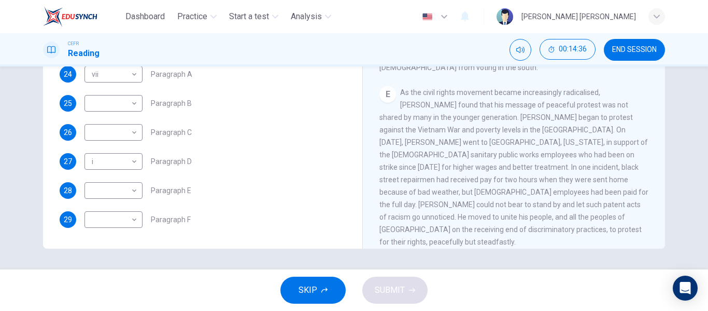
click at [143, 221] on div "​ ​ Paragraph F" at bounding box center [138, 219] width 106 height 17
click at [133, 214] on body "Dashboard Practice Start a test Analysis English en ​ [PERSON_NAME] [PERSON_NAM…" at bounding box center [354, 155] width 708 height 311
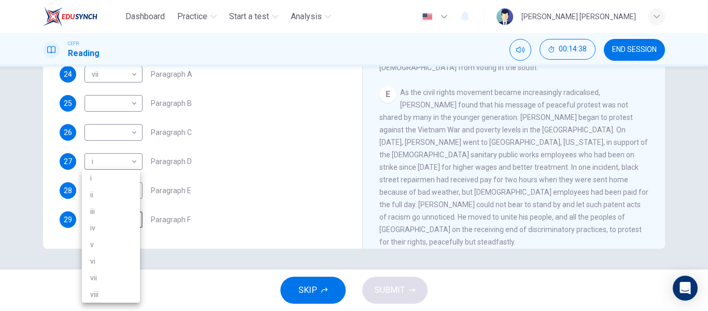
click at [206, 184] on div at bounding box center [354, 155] width 708 height 311
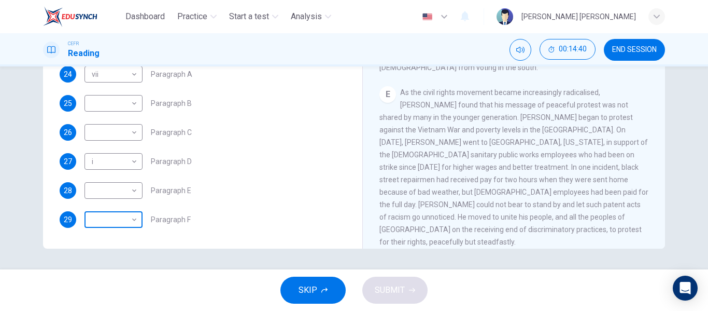
click at [117, 221] on body "Dashboard Practice Start a test Analysis English en ​ [PERSON_NAME] [PERSON_NAM…" at bounding box center [354, 155] width 708 height 311
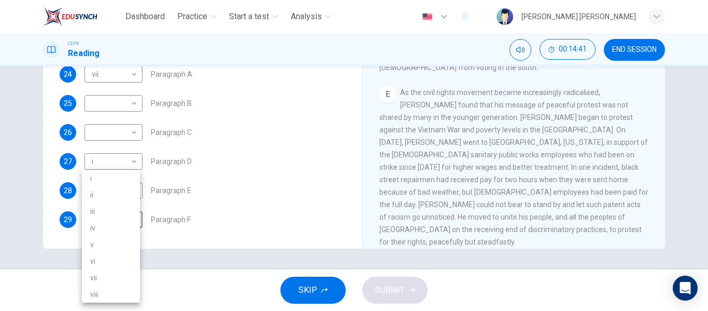
click at [110, 203] on li "iii" at bounding box center [111, 211] width 58 height 17
type input "iii"
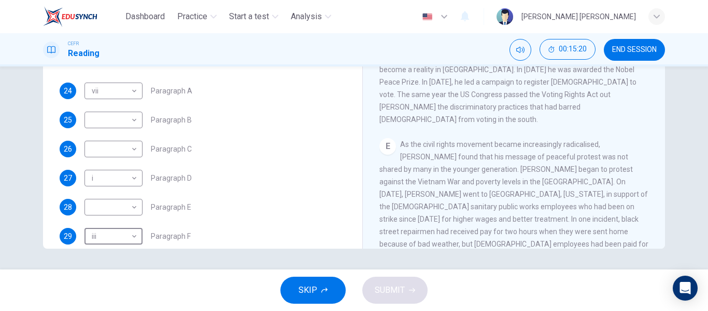
scroll to position [156, 0]
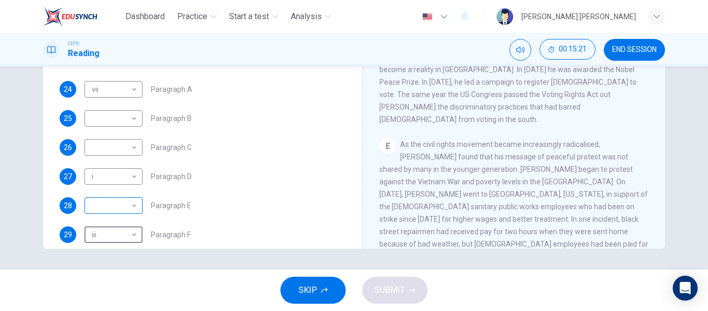
click at [134, 216] on body "Dashboard Practice Start a test Analysis English en ​ [PERSON_NAME] [PERSON_NAM…" at bounding box center [354, 155] width 708 height 311
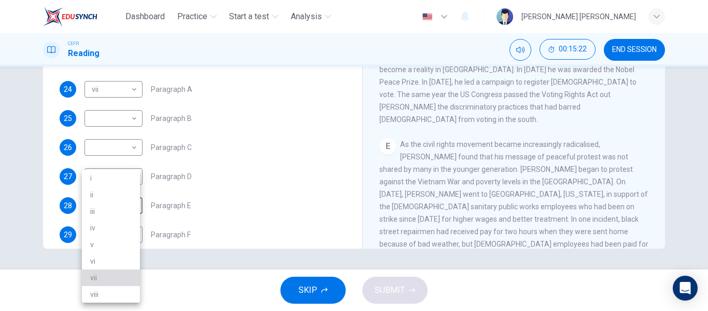
click at [97, 277] on li "vii" at bounding box center [111, 277] width 58 height 17
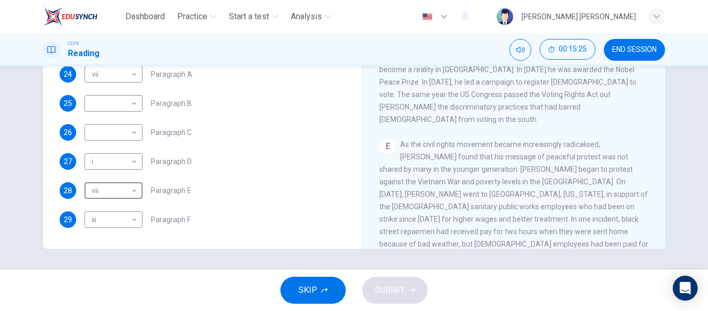
scroll to position [183, 0]
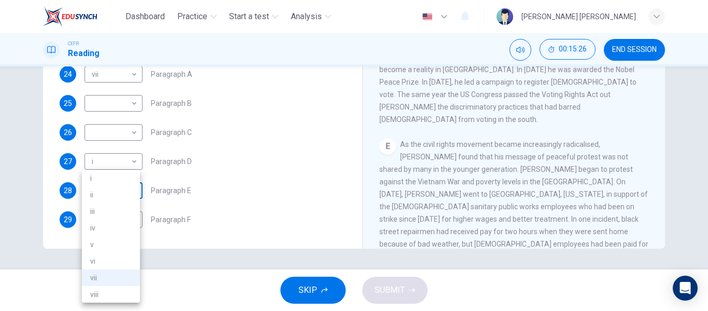
click at [132, 194] on body "Dashboard Practice Start a test Analysis English en ​ [PERSON_NAME] [PERSON_NAM…" at bounding box center [354, 155] width 708 height 311
click at [111, 293] on li "viii" at bounding box center [111, 294] width 58 height 17
type input "viii"
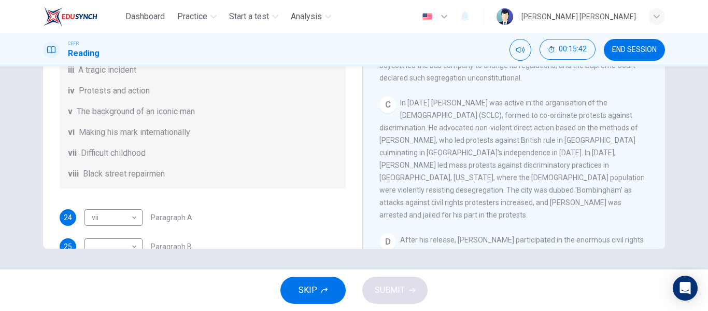
scroll to position [131, 0]
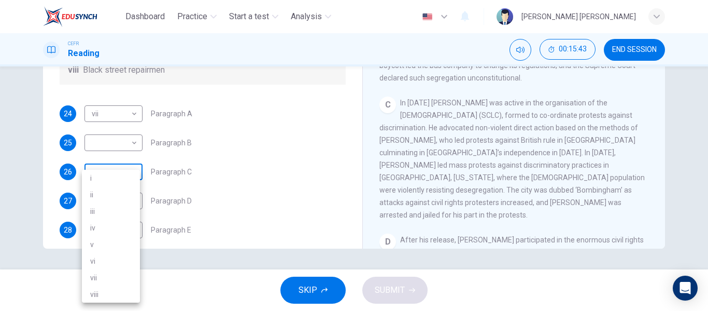
click at [115, 186] on body "Dashboard Practice Start a test Analysis English en ​ [PERSON_NAME] [PERSON_NAM…" at bounding box center [354, 155] width 708 height 311
click at [124, 224] on li "iv" at bounding box center [111, 227] width 58 height 17
type input "iv"
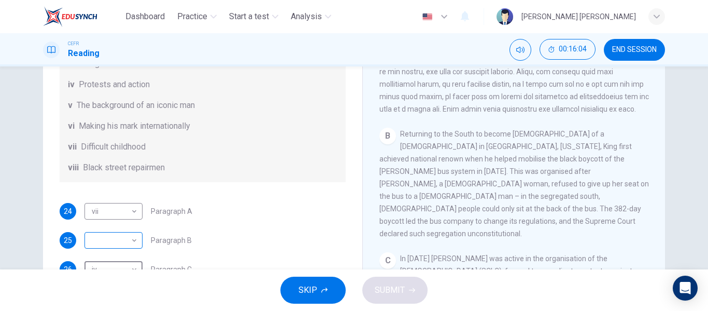
scroll to position [104, 0]
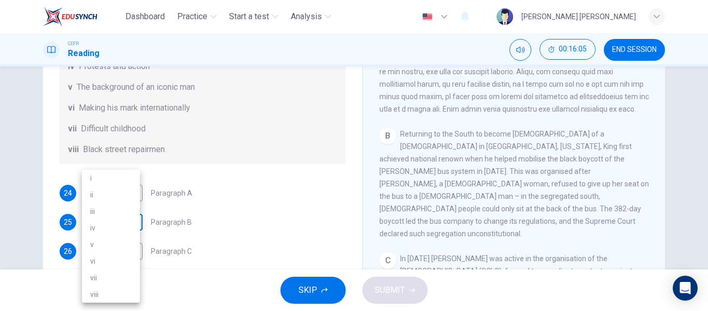
click at [105, 229] on body "Dashboard Practice Start a test Analysis English en ​ [PERSON_NAME] [PERSON_NAM…" at bounding box center [354, 155] width 708 height 311
click at [117, 229] on li "iv" at bounding box center [111, 227] width 58 height 17
type input "iv"
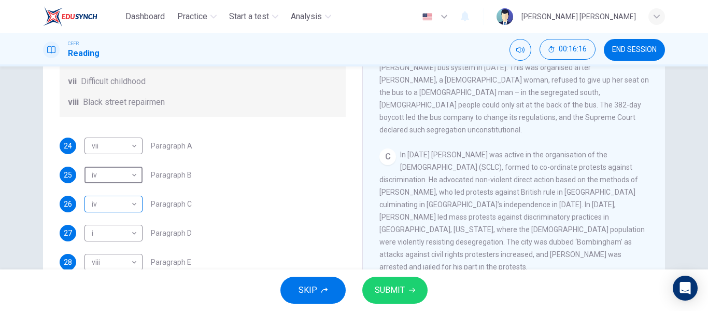
scroll to position [156, 0]
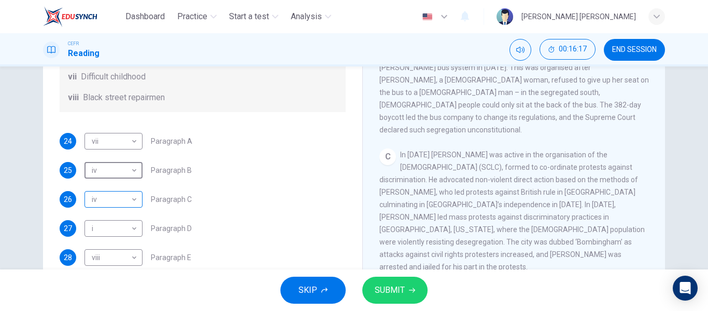
click at [118, 216] on body "Dashboard Practice Start a test Analysis English en ​ [PERSON_NAME] [PERSON_NAM…" at bounding box center [354, 155] width 708 height 311
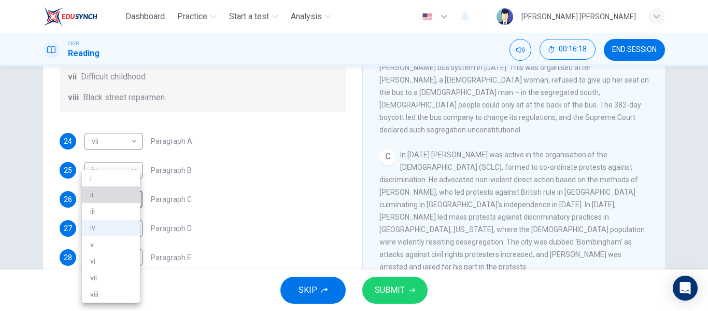
click at [121, 195] on li "ii" at bounding box center [111, 194] width 58 height 17
type input "ii"
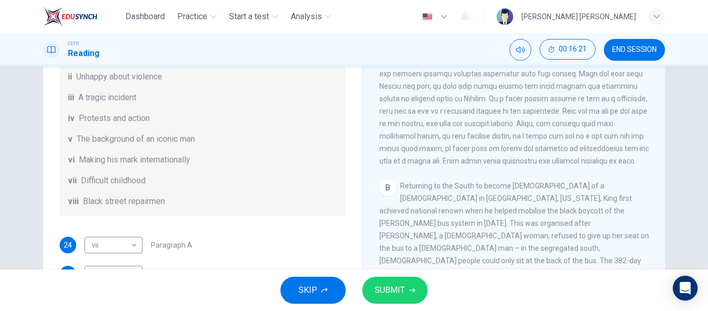
scroll to position [147, 0]
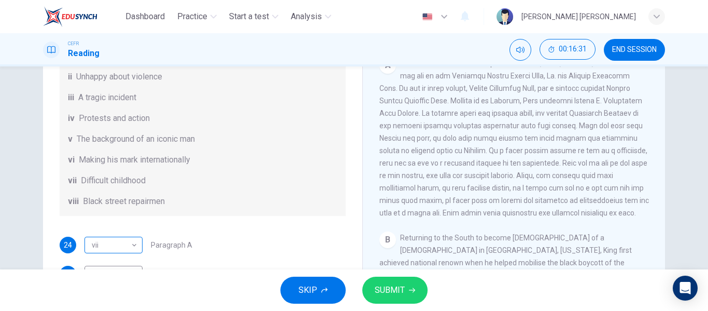
click at [106, 262] on body "Dashboard Practice Start a test Analysis English en ​ [PERSON_NAME] [PERSON_NAM…" at bounding box center [354, 155] width 708 height 311
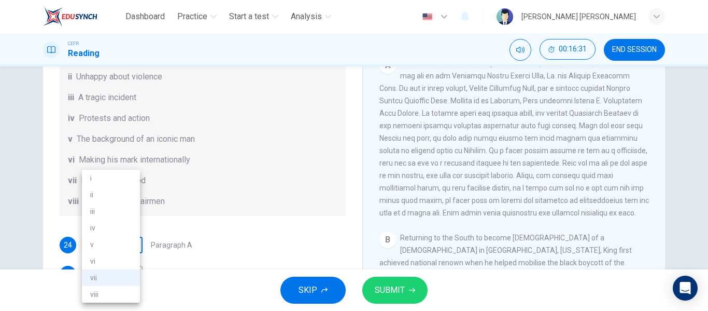
scroll to position [150, 0]
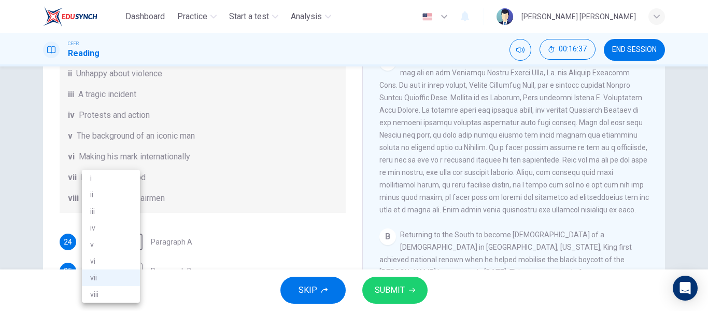
click at [196, 250] on div at bounding box center [354, 155] width 708 height 311
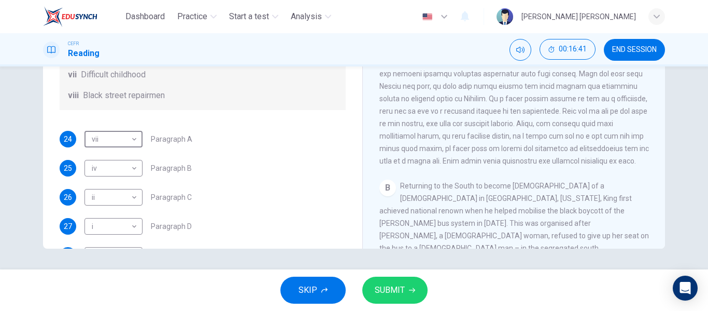
scroll to position [183, 0]
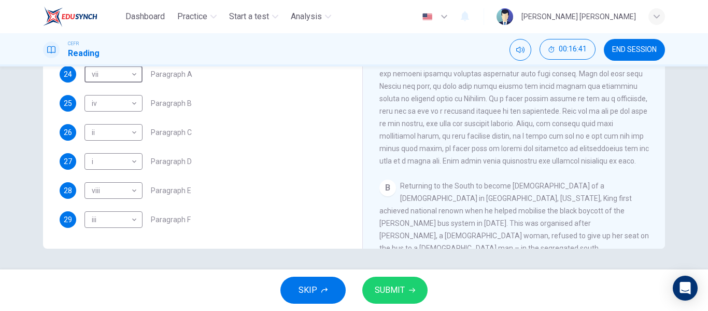
click at [396, 288] on span "SUBMIT" at bounding box center [390, 290] width 30 height 15
click at [375, 293] on span "SUBMIT" at bounding box center [390, 290] width 30 height 15
click at [405, 299] on button "SUBMIT" at bounding box center [394, 289] width 65 height 27
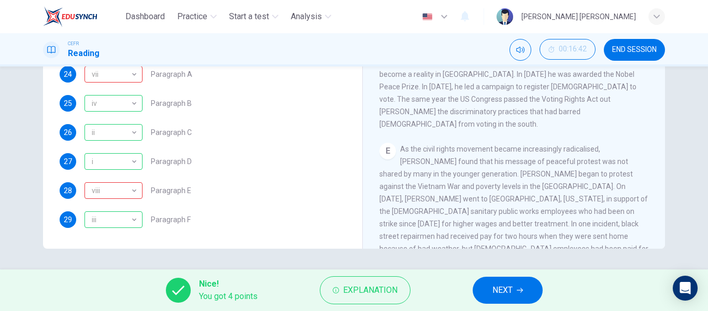
scroll to position [561, 0]
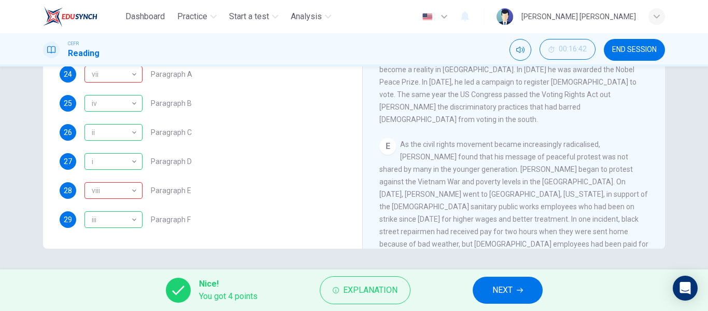
click at [524, 283] on button "NEXT" at bounding box center [508, 289] width 70 height 27
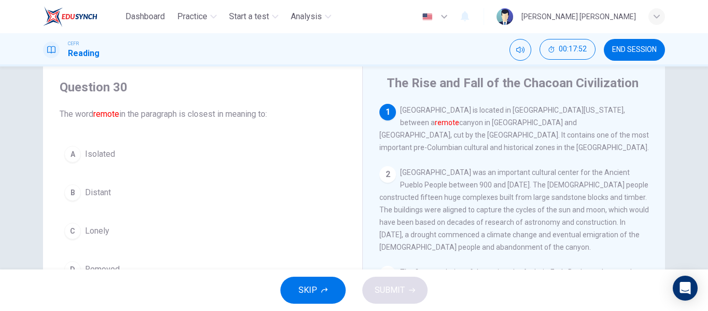
scroll to position [52, 0]
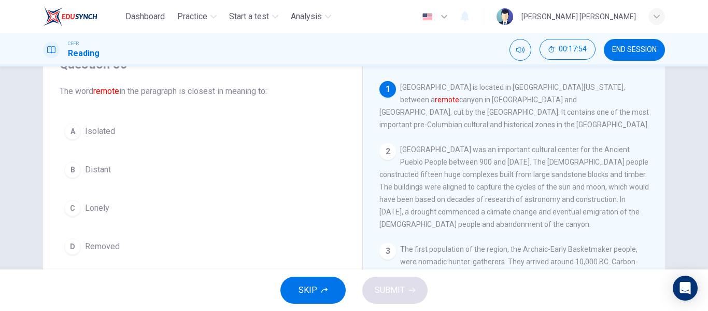
click at [81, 135] on button "A Isolated" at bounding box center [203, 131] width 286 height 26
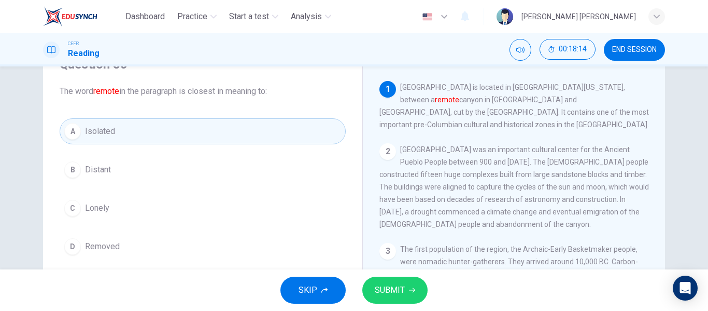
click at [98, 174] on span "Distant" at bounding box center [98, 169] width 26 height 12
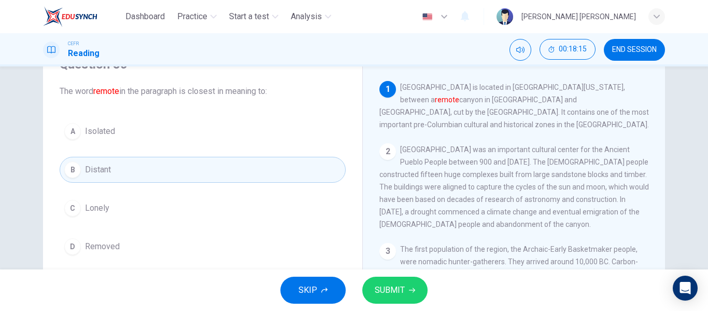
click at [404, 286] on button "SUBMIT" at bounding box center [394, 289] width 65 height 27
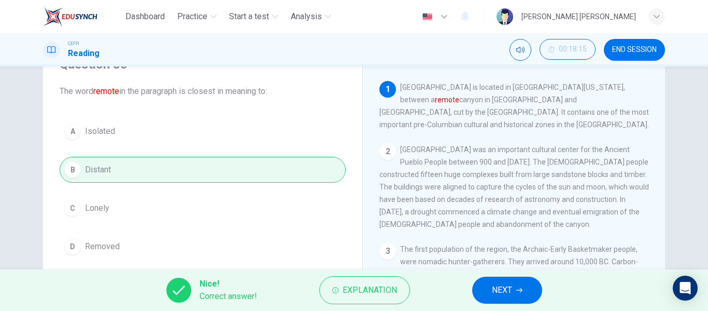
click at [494, 288] on span "NEXT" at bounding box center [502, 290] width 20 height 15
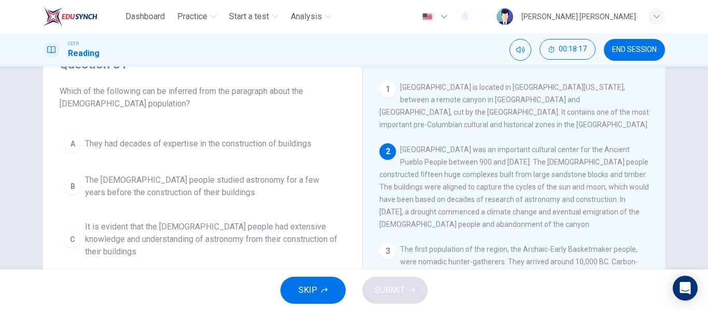
click at [654, 43] on button "END SESSION" at bounding box center [634, 50] width 61 height 22
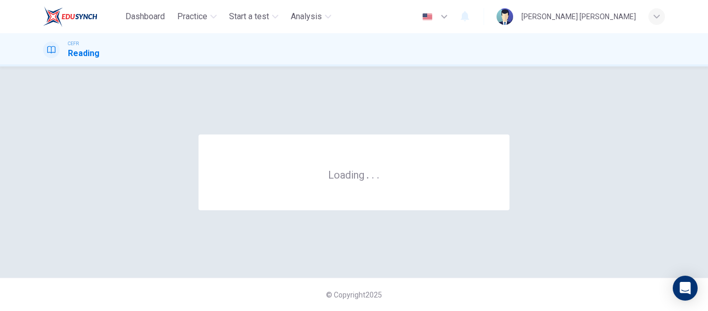
scroll to position [0, 0]
